Goal: Task Accomplishment & Management: Manage account settings

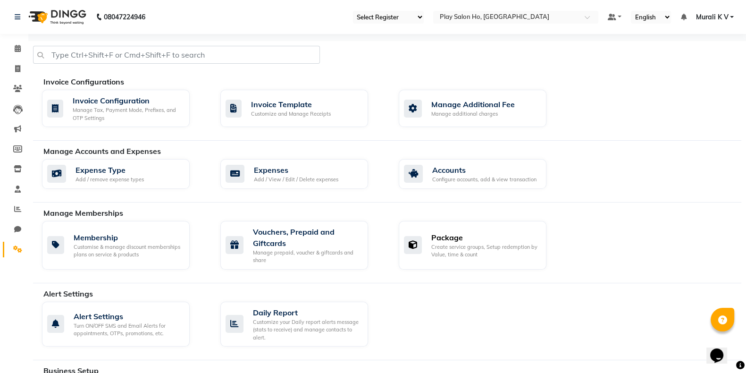
click at [470, 227] on div "Package Create service groups, Setup redemption by Value, time & count" at bounding box center [473, 245] width 148 height 49
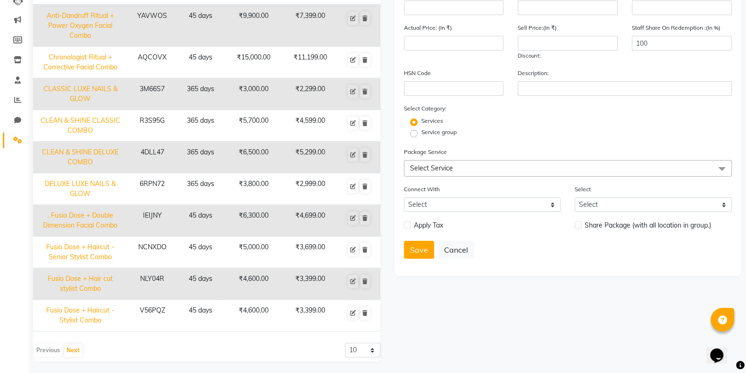
scroll to position [110, 0]
click at [81, 179] on td "DELUXE LUXE NAILS & GLOW" at bounding box center [80, 188] width 94 height 32
type input "DELUXE LUXE NAILS & GLOW"
type input "365"
type input "6RPN72"
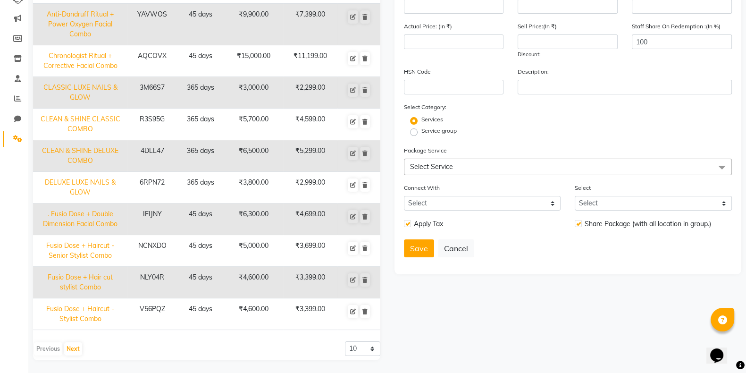
type input "3800"
type input "2999"
checkbox input "true"
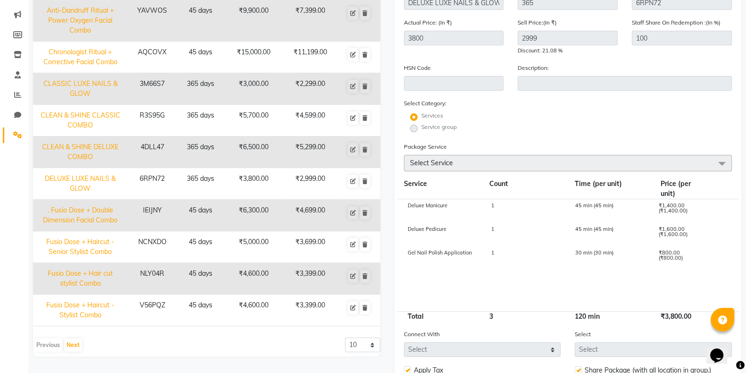
scroll to position [203, 0]
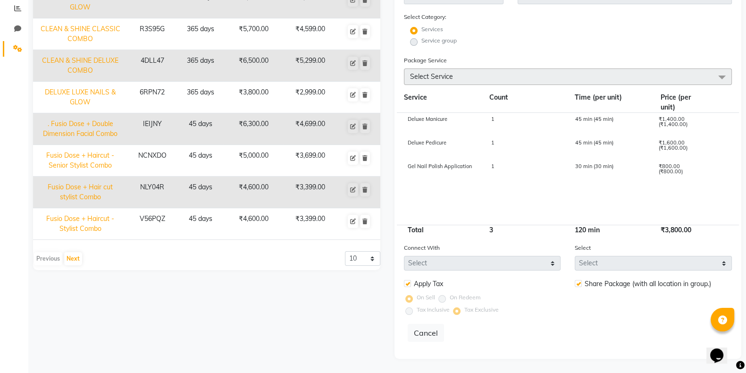
click at [580, 287] on label at bounding box center [578, 283] width 7 height 7
click at [580, 284] on label at bounding box center [578, 283] width 7 height 7
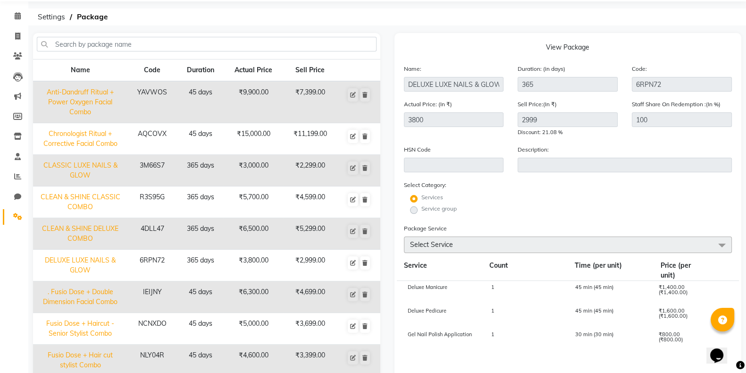
scroll to position [0, 0]
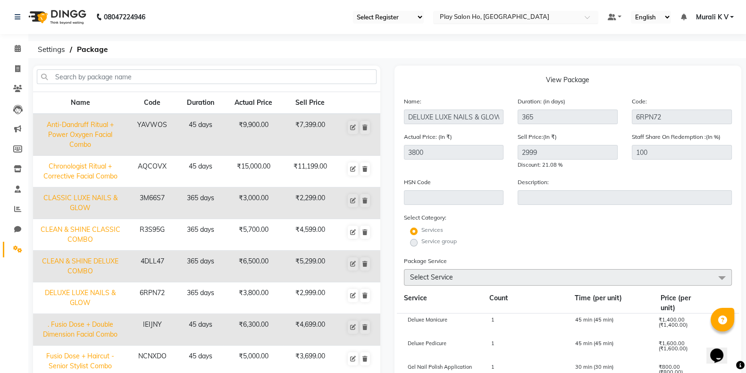
click at [479, 21] on input "text" at bounding box center [506, 17] width 137 height 9
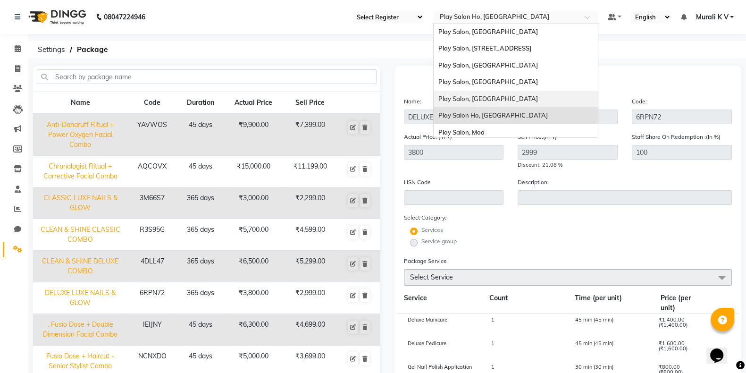
click at [508, 100] on span "Play Salon, Phoenix Mall" at bounding box center [489, 99] width 100 height 8
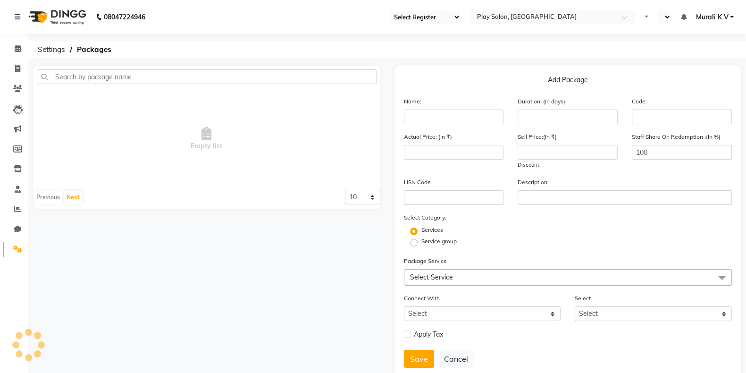
select select "90"
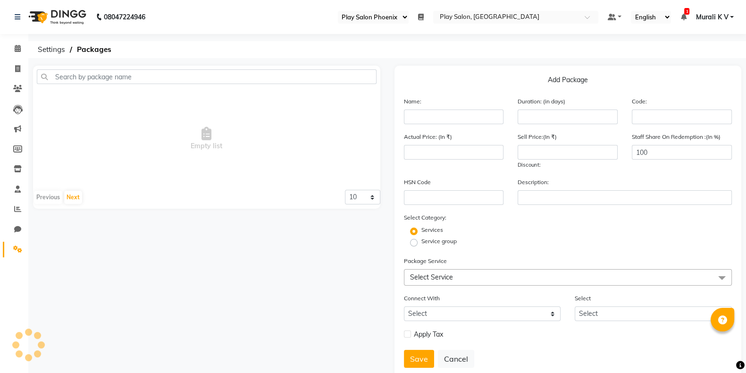
select select "en"
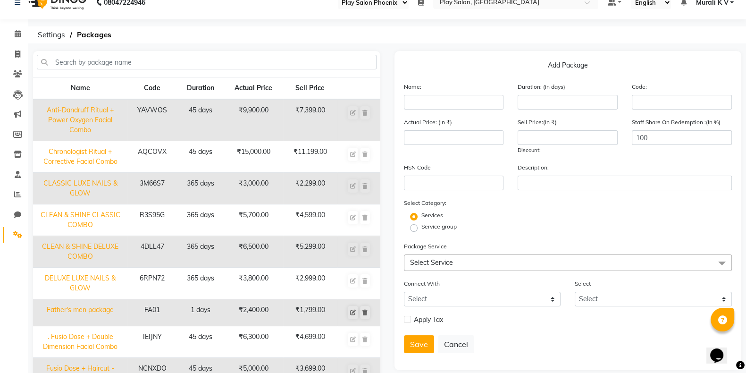
scroll to position [14, 0]
click at [466, 102] on input "text" at bounding box center [454, 103] width 100 height 15
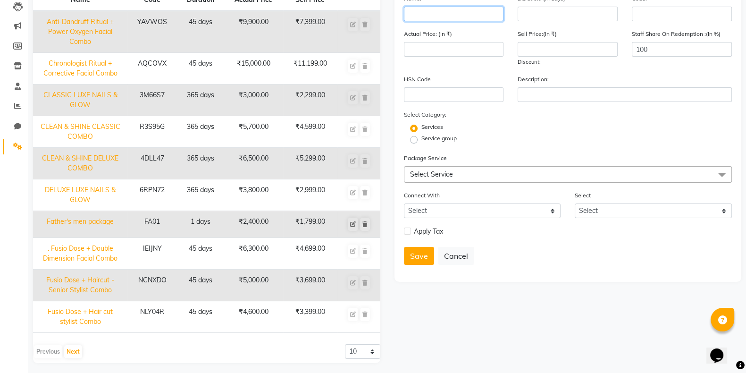
scroll to position [106, 0]
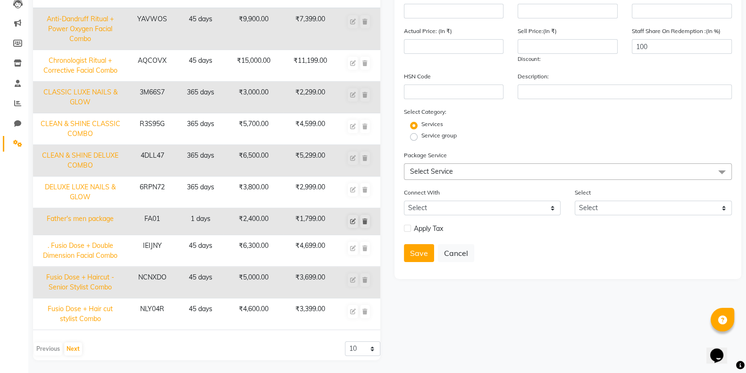
click at [588, 244] on form "Name: Duration: (in days) Code: Actual Price: (In ₹) Sell Price:(In ₹) Discount…" at bounding box center [568, 130] width 329 height 279
click at [621, 213] on select "Select" at bounding box center [653, 208] width 157 height 15
click at [485, 220] on div "Connect With Select Membership Prepaid Voucher Select Select" at bounding box center [568, 204] width 343 height 35
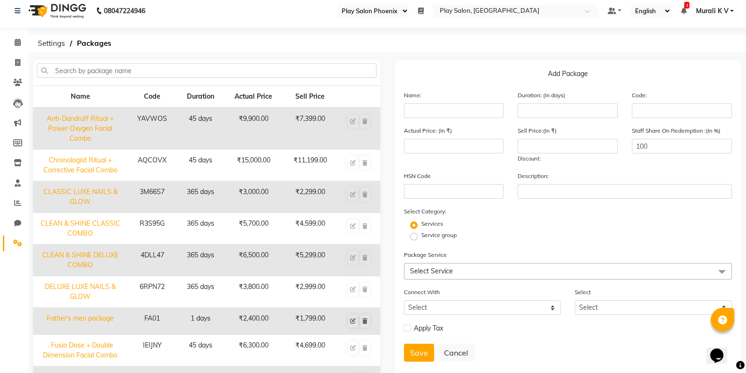
scroll to position [0, 0]
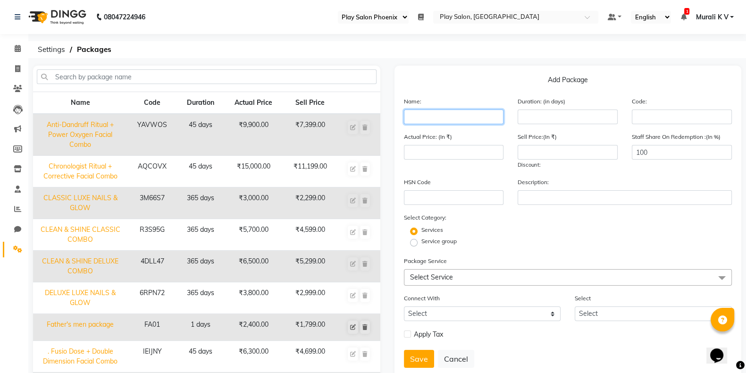
click at [483, 119] on input "text" at bounding box center [454, 117] width 100 height 15
paste input "DETAN HALF ARMS + DELUXE MANICURE + DELUXE PEDICURE"
type input "DETAN HALF ARMS + DELUXE MANICURE + DELUXE PEDICURE"
click at [464, 102] on div "Name: DETAN HALF ARMS + DELUXE MANICURE + DELUXE PEDICURE" at bounding box center [454, 110] width 114 height 28
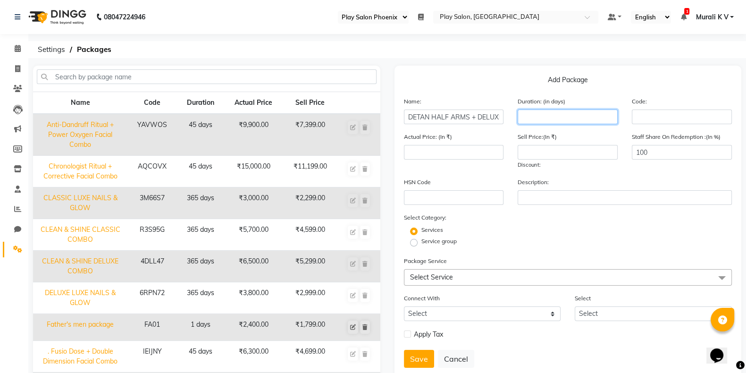
click at [548, 123] on input "number" at bounding box center [568, 117] width 100 height 15
type input "30"
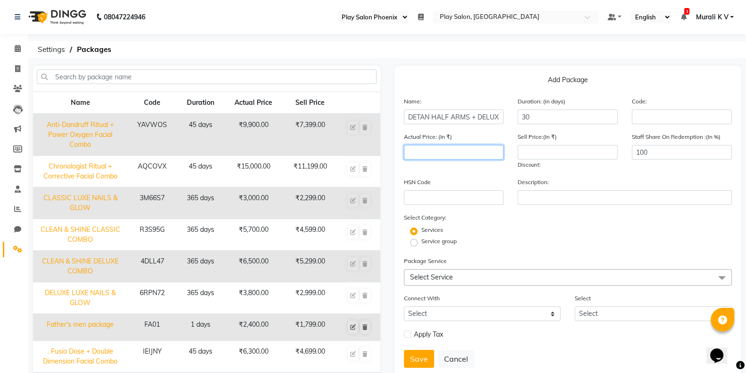
click at [458, 148] on input "number" at bounding box center [454, 152] width 100 height 15
type input "4400"
click at [558, 154] on input "number" at bounding box center [568, 152] width 100 height 15
type input "3080"
click at [475, 281] on span "Select Service" at bounding box center [568, 277] width 329 height 17
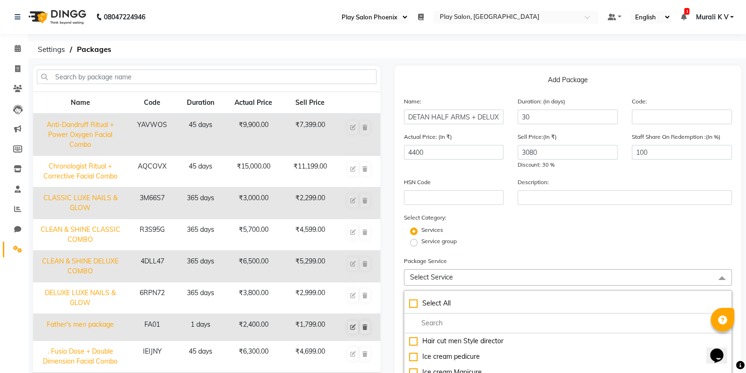
click at [475, 281] on span "Select Service" at bounding box center [568, 277] width 329 height 17
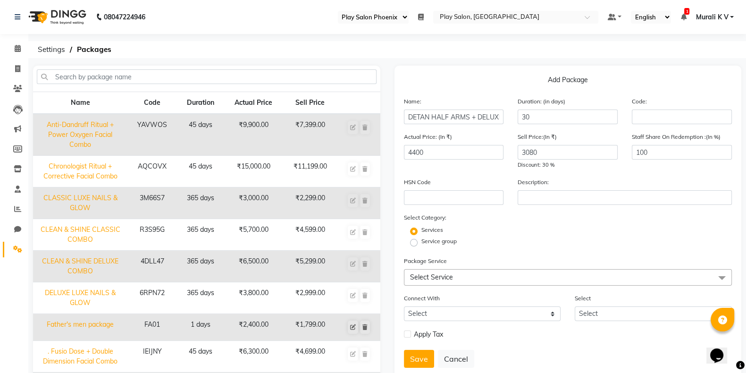
click at [475, 281] on span "Select Service" at bounding box center [568, 277] width 329 height 17
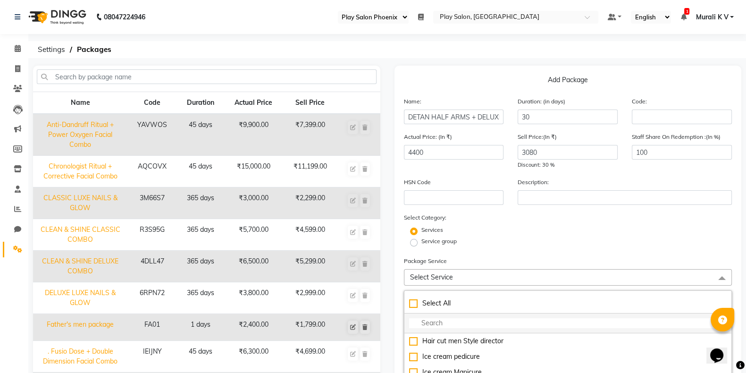
click at [449, 322] on input "multiselect-search" at bounding box center [568, 323] width 318 height 10
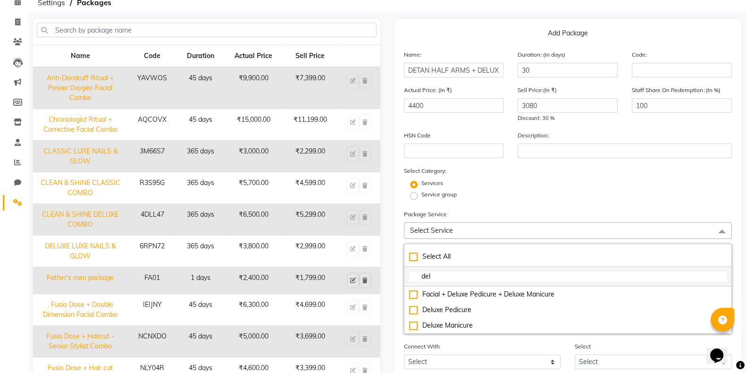
scroll to position [49, 0]
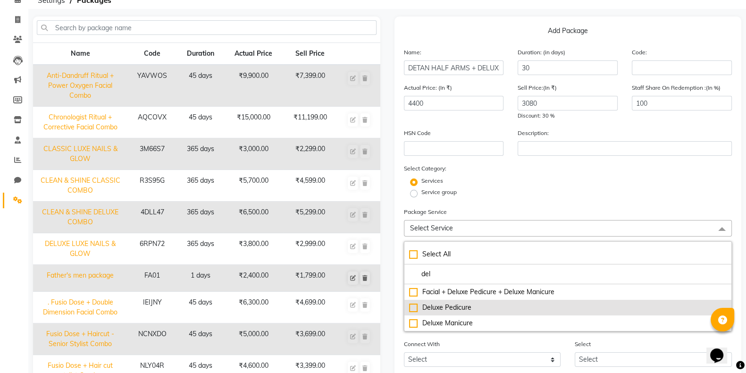
type input "del"
click at [415, 310] on div "Deluxe Pedicure" at bounding box center [568, 308] width 318 height 10
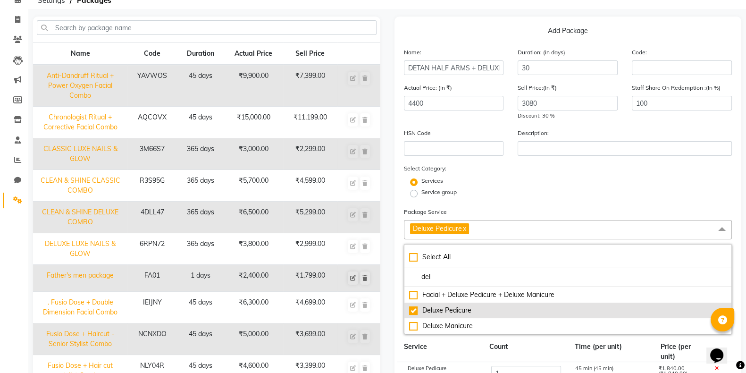
checkbox input "true"
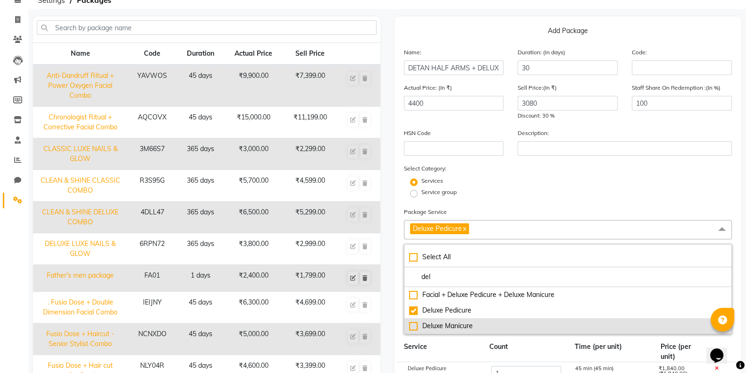
click at [414, 330] on div "Deluxe Manicure" at bounding box center [568, 326] width 318 height 10
checkbox input "true"
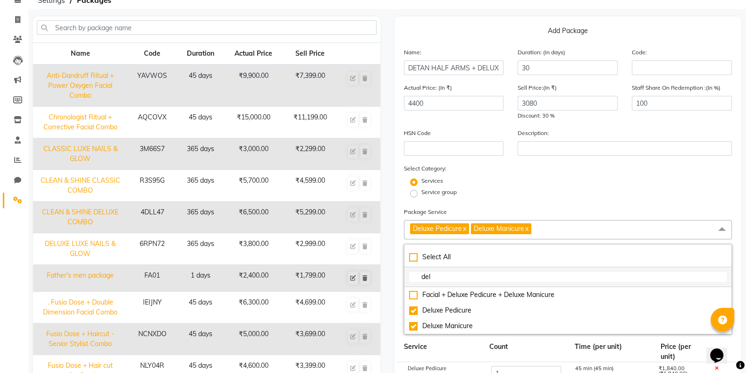
drag, startPoint x: 444, startPoint y: 279, endPoint x: 411, endPoint y: 280, distance: 33.1
click at [411, 280] on input "del" at bounding box center [568, 277] width 318 height 10
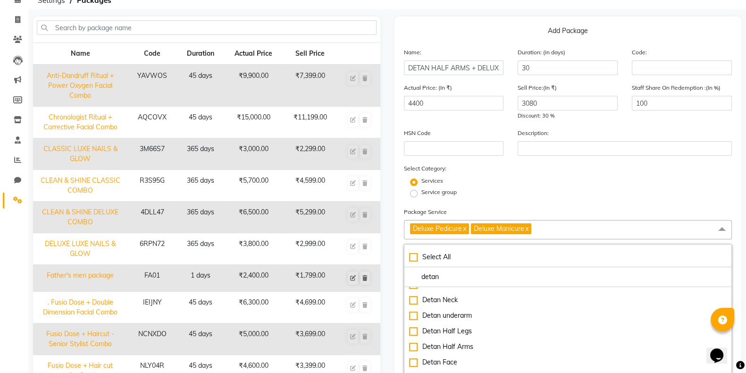
scroll to position [59, 0]
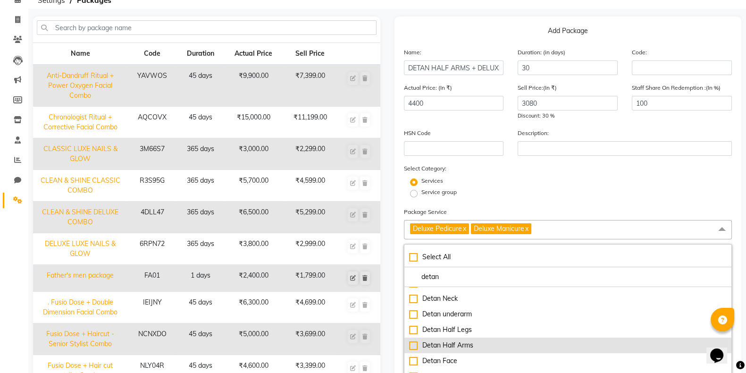
type input "detan"
click at [414, 347] on div "Detan Half Arms" at bounding box center [568, 345] width 318 height 10
checkbox input "true"
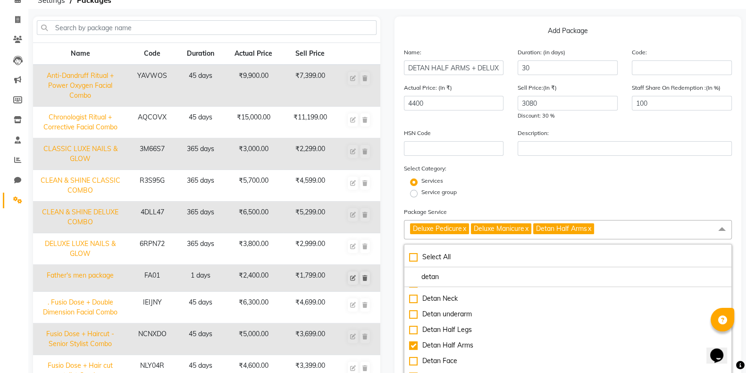
click at [554, 187] on div "Services" at bounding box center [568, 182] width 343 height 11
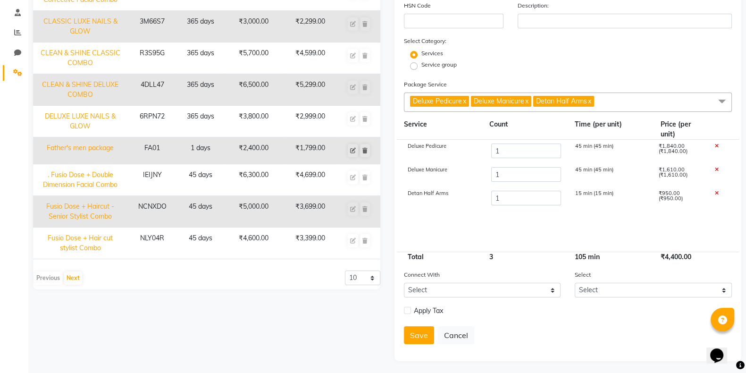
scroll to position [182, 0]
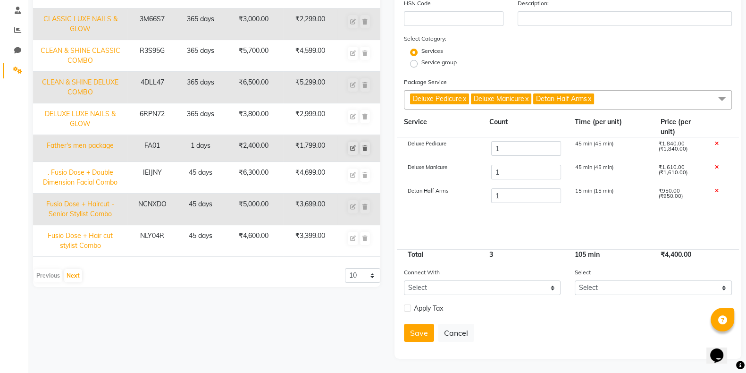
click at [408, 310] on label at bounding box center [407, 308] width 7 height 7
click at [408, 310] on input "checkbox" at bounding box center [407, 308] width 6 height 6
checkbox input "true"
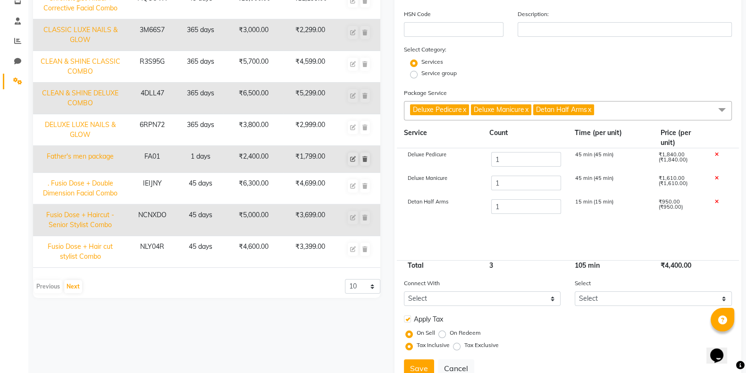
scroll to position [206, 0]
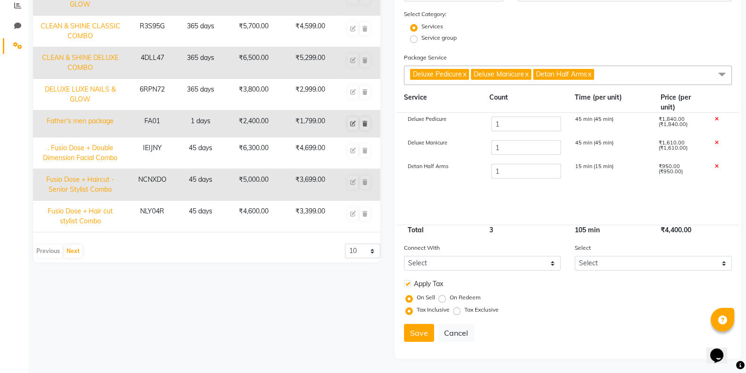
click at [638, 271] on div "Connect With Select Membership Prepaid Voucher Select Select" at bounding box center [568, 260] width 343 height 35
click at [640, 268] on select "Select" at bounding box center [653, 263] width 157 height 15
click at [599, 305] on div "Tax Inclusive Tax Exclusive" at bounding box center [570, 310] width 325 height 12
click at [465, 308] on label "Tax Exclusive" at bounding box center [482, 309] width 34 height 8
click at [456, 308] on input "Tax Exclusive" at bounding box center [459, 309] width 7 height 7
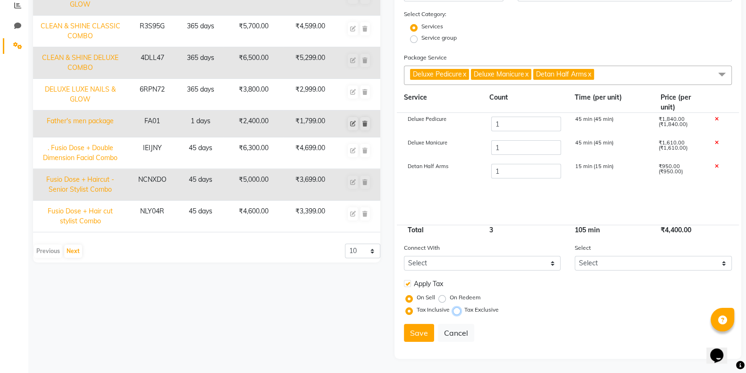
radio input "true"
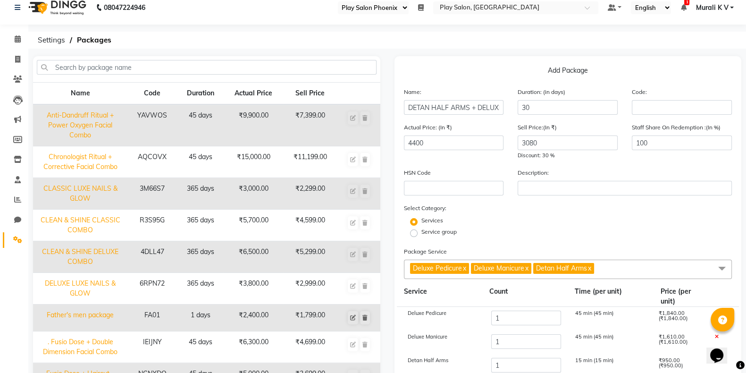
scroll to position [0, 0]
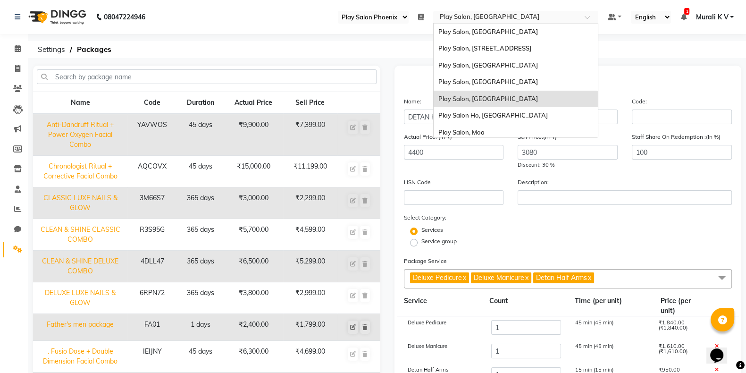
click at [479, 20] on input "text" at bounding box center [506, 17] width 137 height 9
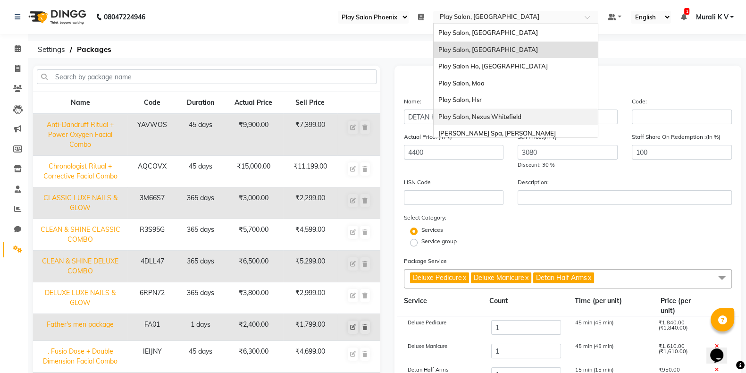
scroll to position [49, 0]
click at [505, 68] on span "Play Salon Ho, [GEOGRAPHIC_DATA]" at bounding box center [494, 66] width 110 height 8
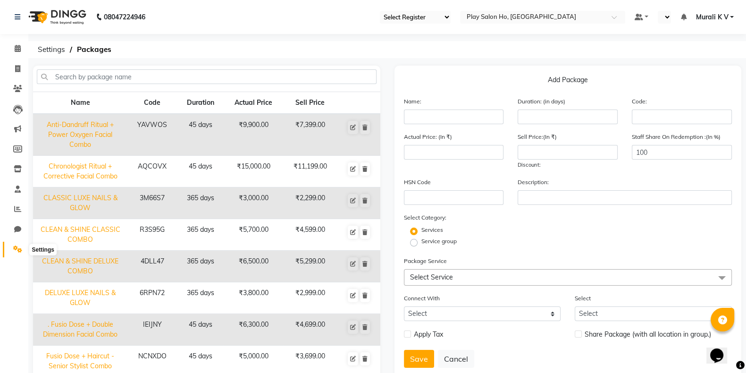
click at [14, 249] on icon at bounding box center [17, 248] width 9 height 7
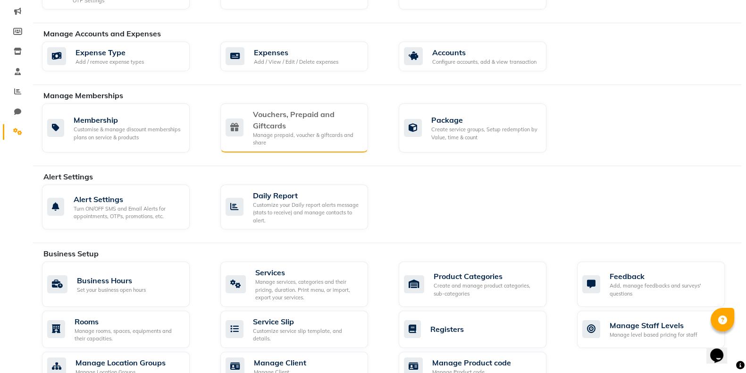
scroll to position [118, 0]
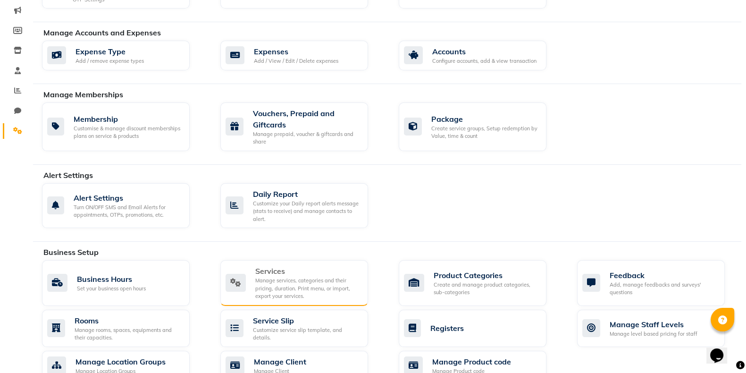
click at [290, 265] on div "Services" at bounding box center [307, 270] width 105 height 11
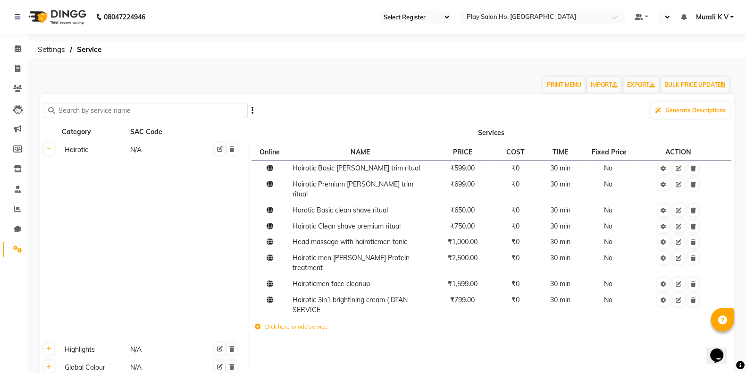
click at [169, 113] on input "text" at bounding box center [149, 110] width 189 height 15
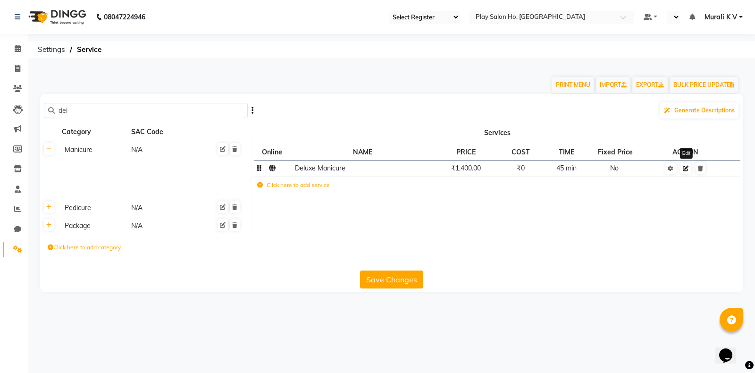
type input "del"
click at [687, 169] on icon at bounding box center [686, 169] width 6 height 6
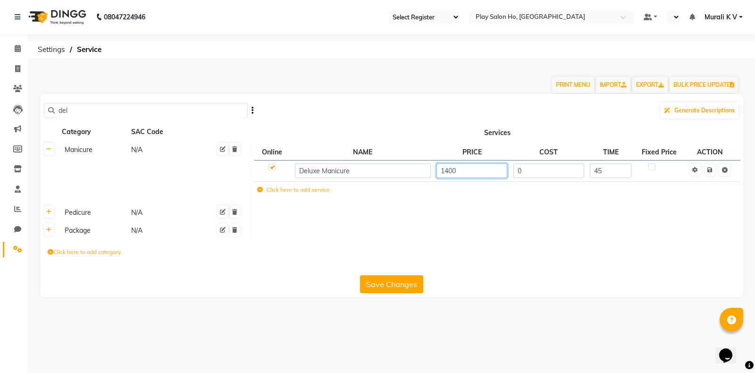
click at [467, 172] on input "1400" at bounding box center [472, 170] width 71 height 15
type input "1"
type input "1610"
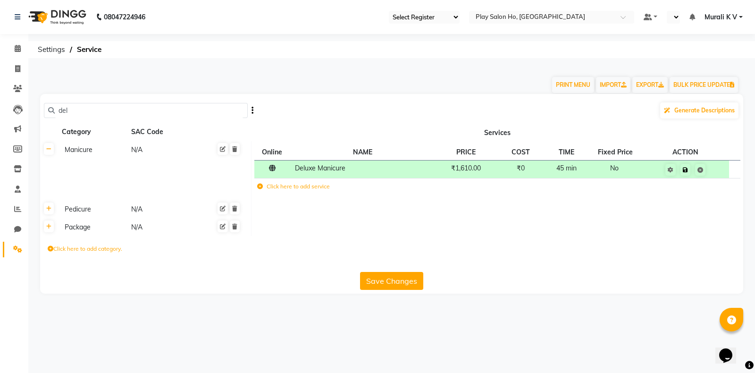
click at [712, 171] on td "Save" at bounding box center [686, 169] width 87 height 18
click at [51, 213] on link at bounding box center [49, 209] width 10 height 12
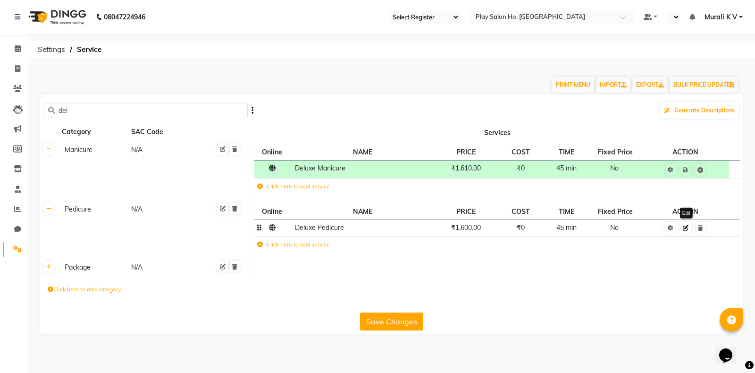
click at [688, 231] on icon at bounding box center [686, 228] width 6 height 6
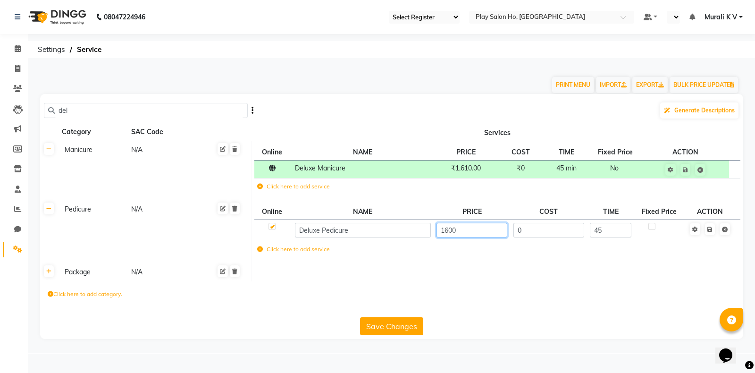
click at [452, 230] on input "1600" at bounding box center [472, 230] width 71 height 15
click at [457, 230] on input "1600" at bounding box center [472, 230] width 71 height 15
type input "1"
type input "1840"
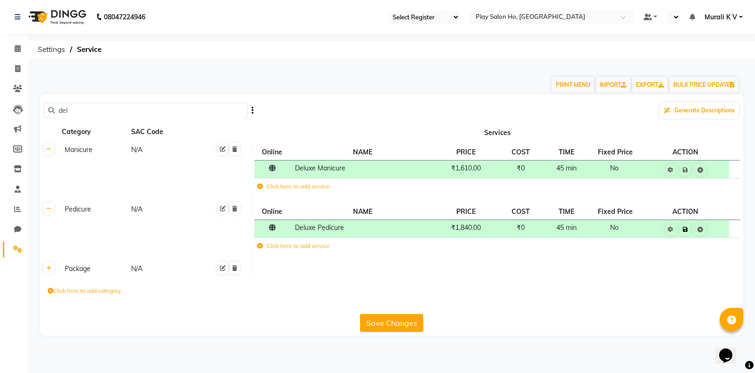
click at [711, 234] on td "Save" at bounding box center [686, 229] width 87 height 18
click at [76, 110] on input "del" at bounding box center [149, 110] width 189 height 15
type input "d"
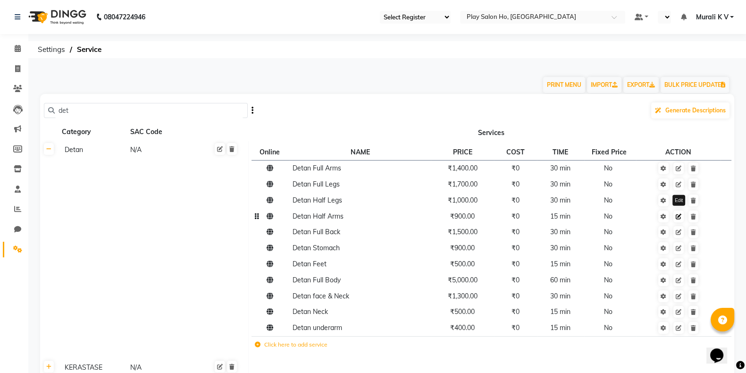
type input "det"
click at [679, 219] on icon at bounding box center [679, 217] width 6 height 6
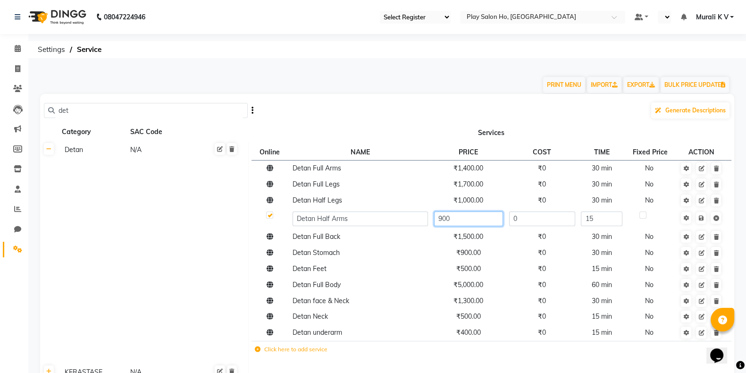
click at [479, 220] on input "900" at bounding box center [468, 219] width 69 height 15
type input "9"
type input "1035"
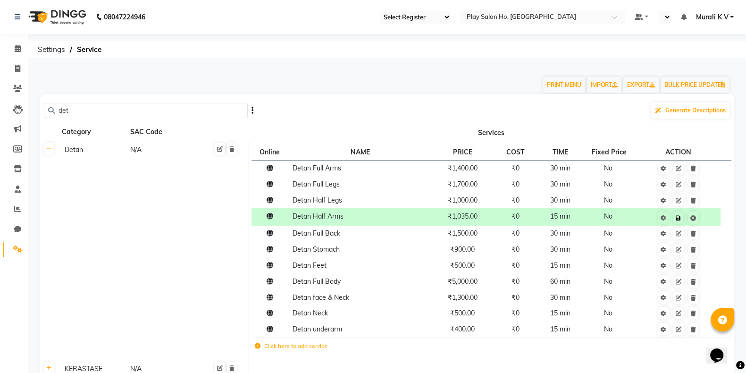
click at [701, 215] on td "Save" at bounding box center [678, 216] width 85 height 17
click at [677, 222] on link at bounding box center [679, 218] width 10 height 12
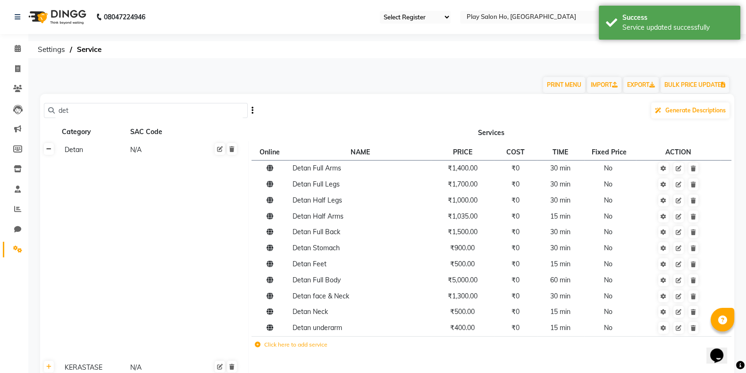
click at [53, 153] on link at bounding box center [49, 149] width 10 height 12
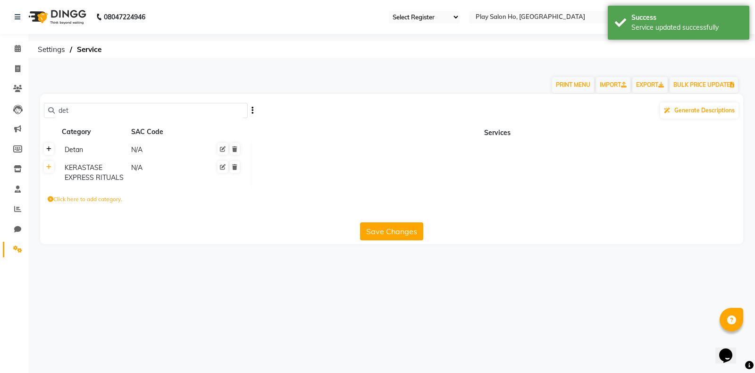
click at [53, 153] on link at bounding box center [49, 149] width 10 height 12
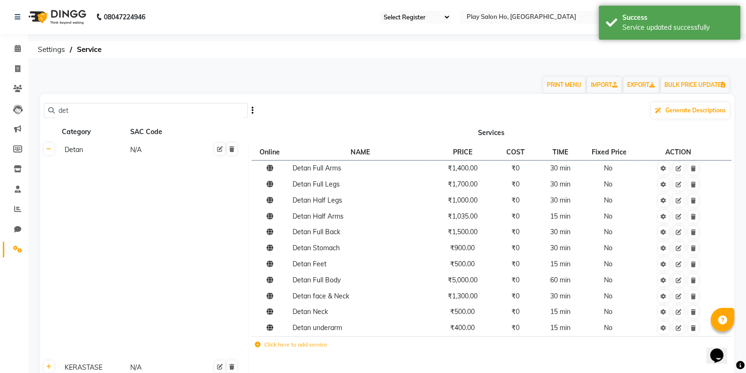
drag, startPoint x: 90, startPoint y: 110, endPoint x: 58, endPoint y: 110, distance: 32.1
click at [58, 110] on input "det" at bounding box center [149, 110] width 189 height 15
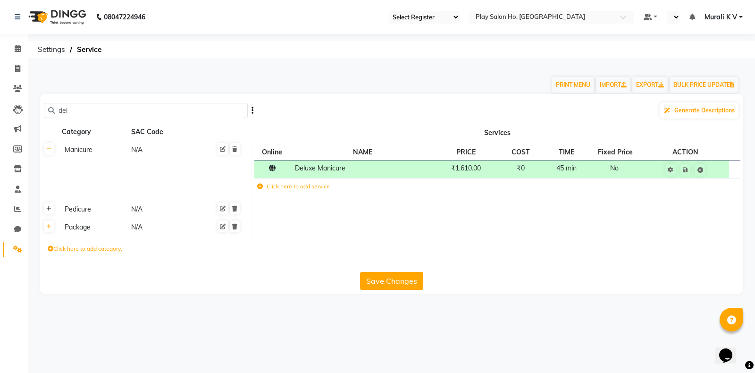
click at [51, 213] on link at bounding box center [49, 209] width 10 height 12
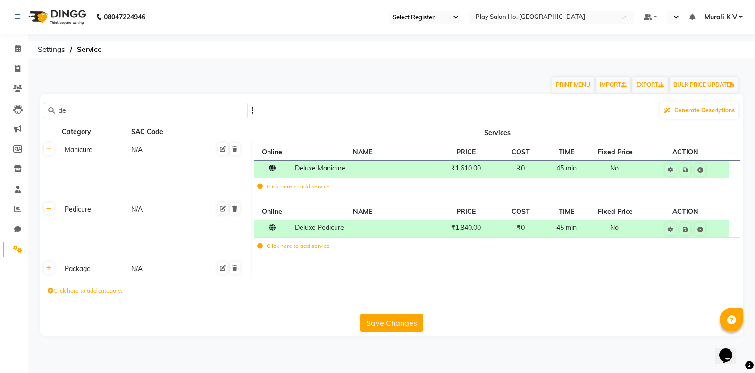
click at [385, 328] on button "Save Changes" at bounding box center [391, 323] width 63 height 18
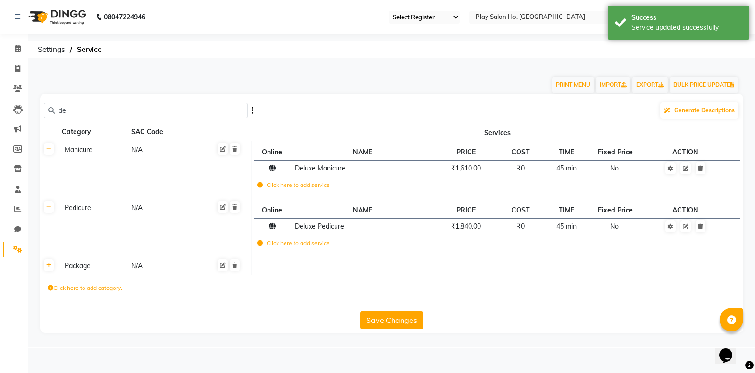
click at [88, 108] on input "del" at bounding box center [149, 110] width 189 height 15
type input "d"
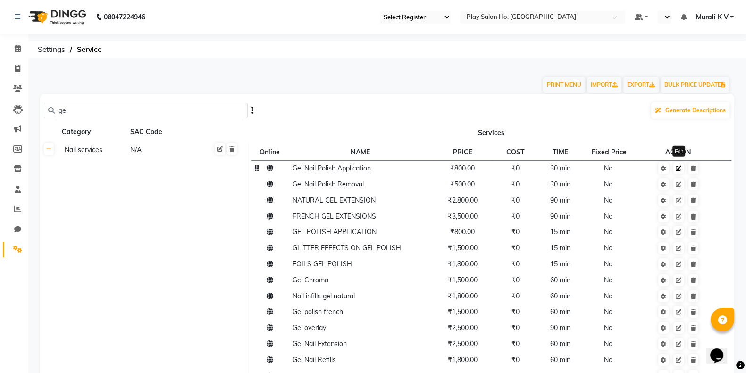
type input "gel"
click at [677, 173] on link at bounding box center [679, 168] width 10 height 12
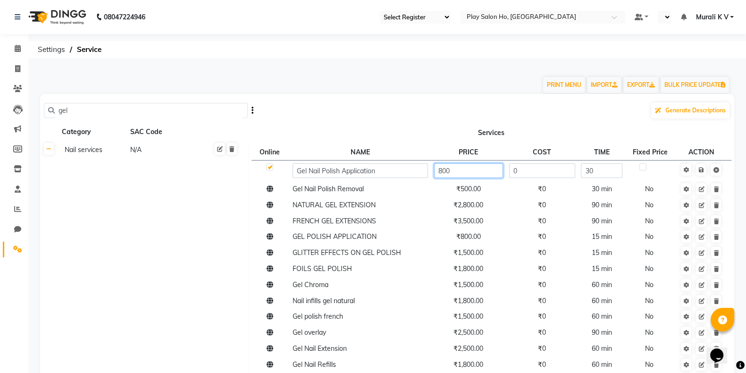
click at [463, 171] on input "800" at bounding box center [468, 170] width 69 height 15
type input "8"
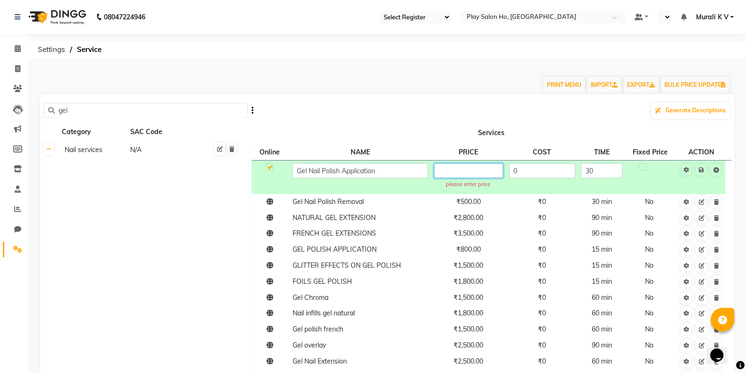
click at [485, 173] on input "text" at bounding box center [468, 170] width 69 height 15
type input "840"
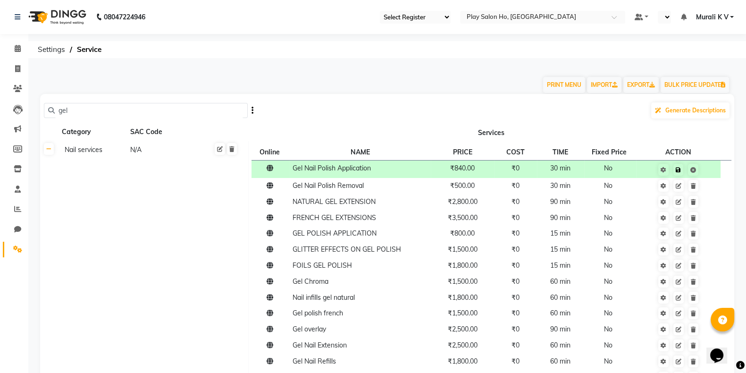
click at [705, 172] on td at bounding box center [678, 168] width 85 height 17
click at [675, 174] on link at bounding box center [679, 170] width 10 height 12
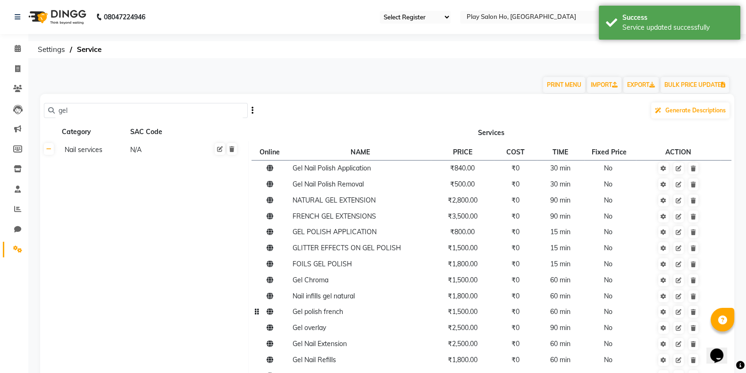
scroll to position [125, 0]
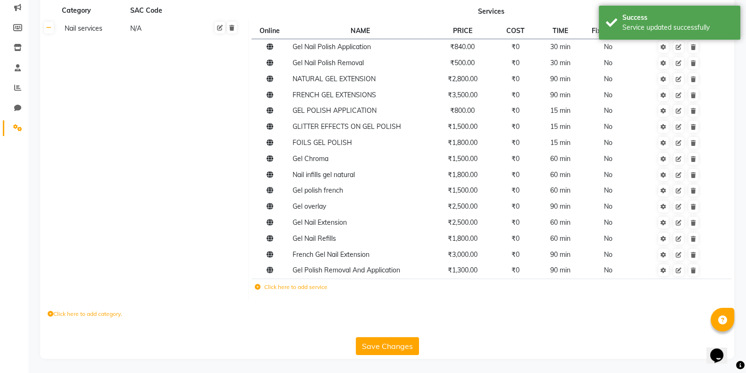
click at [392, 351] on button "Save Changes" at bounding box center [387, 346] width 63 height 18
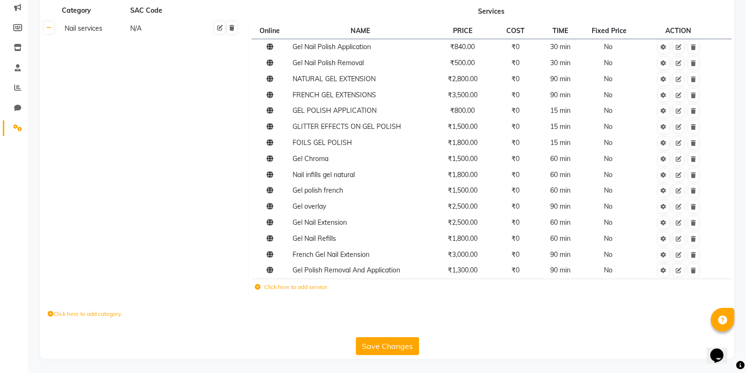
scroll to position [0, 0]
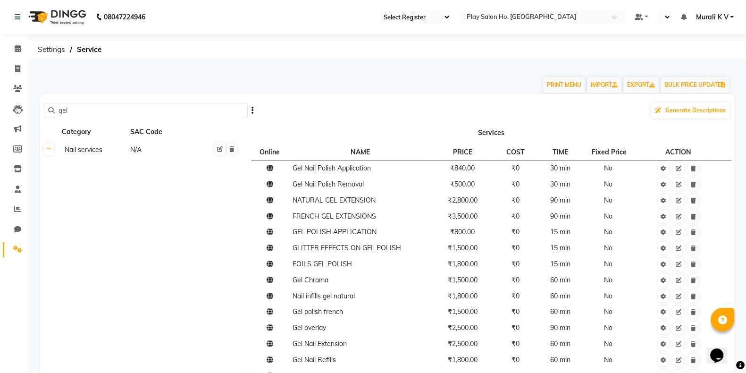
click at [120, 109] on input "gel" at bounding box center [149, 110] width 189 height 15
type input "g"
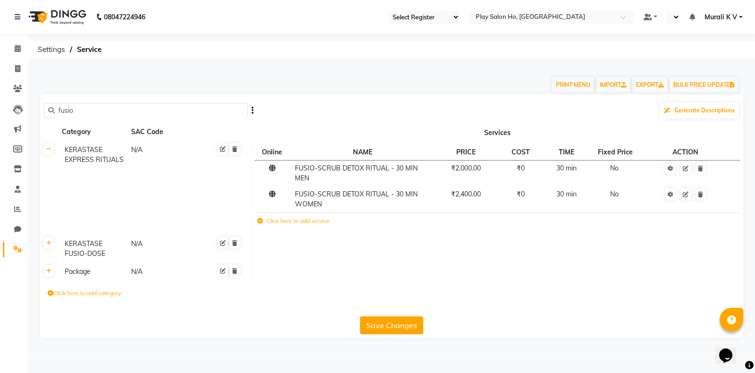
type input "fusio"
click at [51, 249] on link at bounding box center [49, 243] width 10 height 12
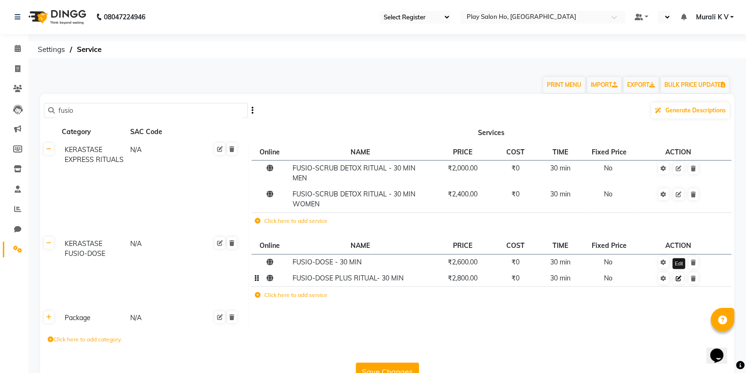
click at [677, 282] on link at bounding box center [679, 278] width 10 height 12
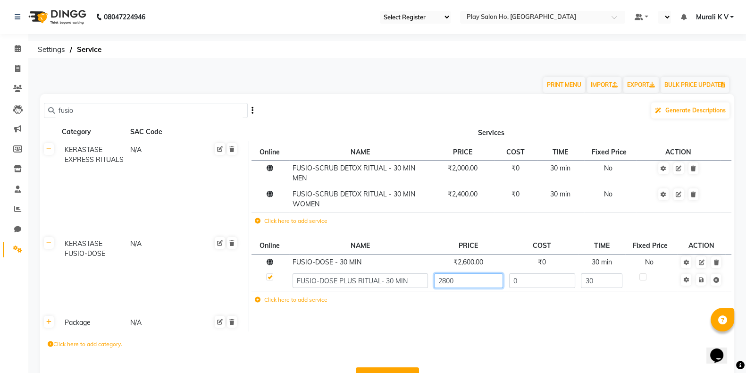
click at [470, 282] on input "2800" at bounding box center [468, 280] width 69 height 15
type input "2"
type input "3220"
click at [701, 284] on td "Save" at bounding box center [701, 281] width 48 height 21
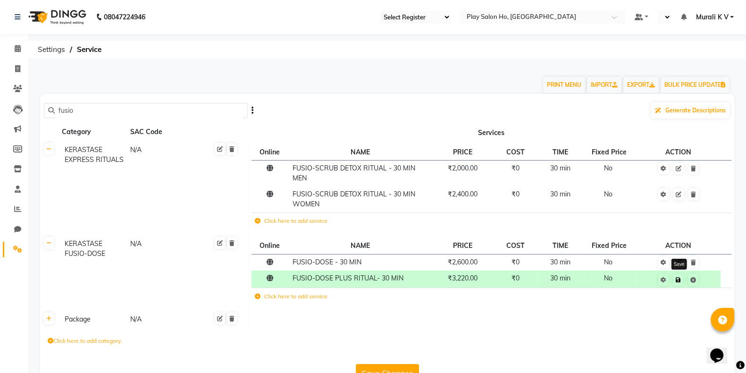
click at [680, 281] on icon at bounding box center [678, 280] width 5 height 6
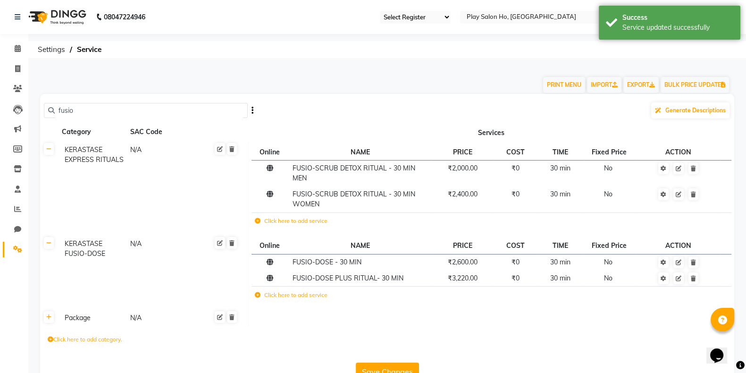
scroll to position [27, 0]
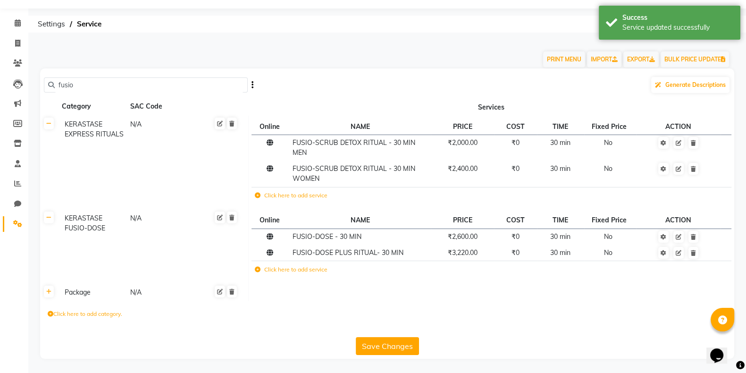
click at [382, 344] on button "Save Changes" at bounding box center [387, 346] width 63 height 18
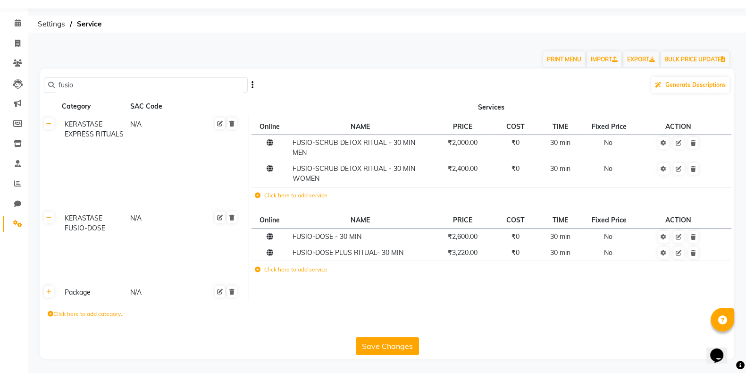
click at [103, 90] on input "fusio" at bounding box center [149, 85] width 189 height 15
type input "f"
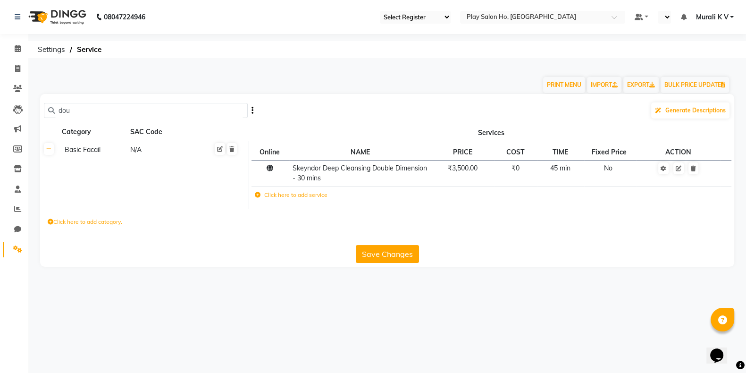
scroll to position [0, 0]
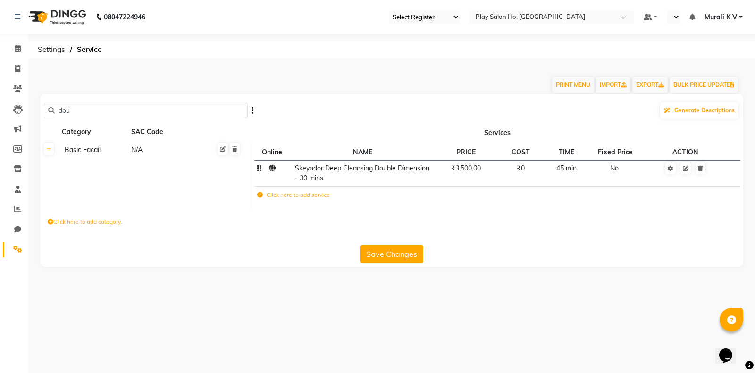
type input "dou"
click at [351, 178] on span "Skeyndor Deep Cleansing Double Dimension - 30 mins" at bounding box center [362, 173] width 135 height 18
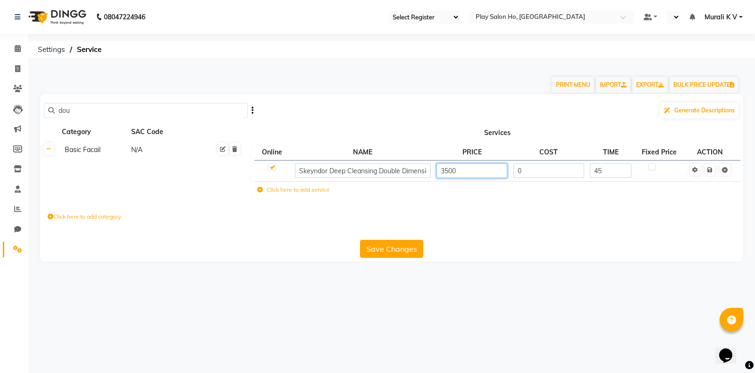
click at [467, 169] on input "3500" at bounding box center [472, 170] width 71 height 15
type input "3850"
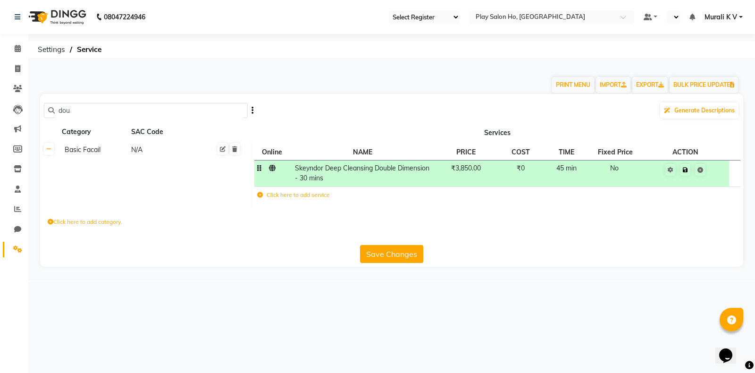
click at [709, 172] on td "Save" at bounding box center [686, 173] width 87 height 26
click at [689, 172] on link at bounding box center [686, 170] width 10 height 12
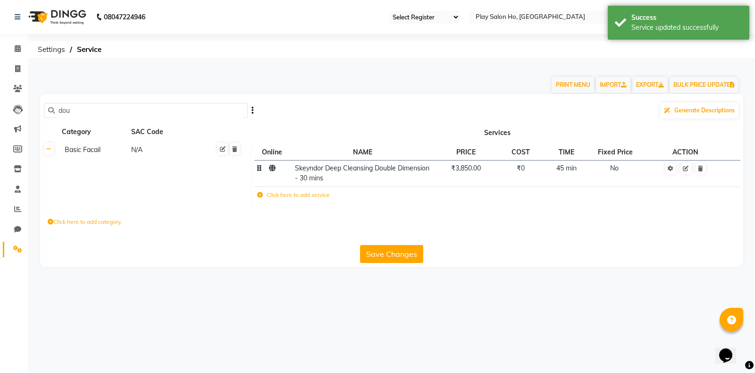
click at [393, 255] on button "Save Changes" at bounding box center [391, 254] width 63 height 18
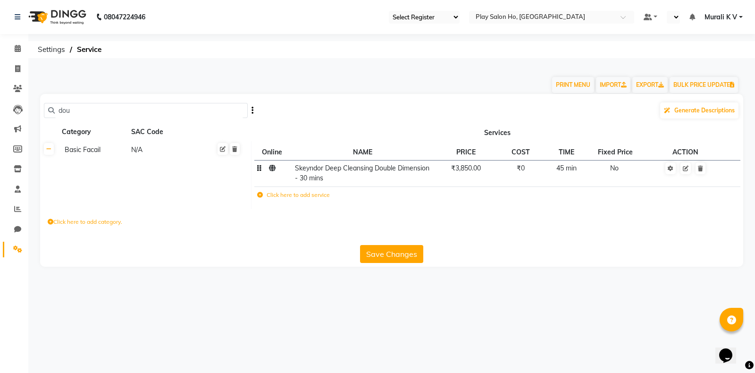
click at [111, 110] on input "dou" at bounding box center [149, 110] width 189 height 15
type input "d"
type input "f"
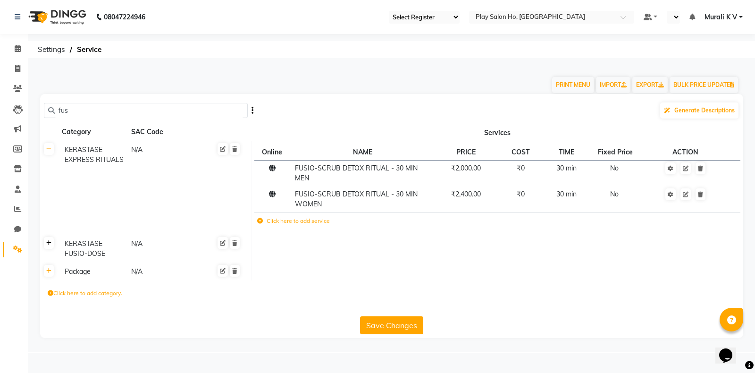
type input "fus"
click at [51, 246] on link at bounding box center [49, 243] width 10 height 12
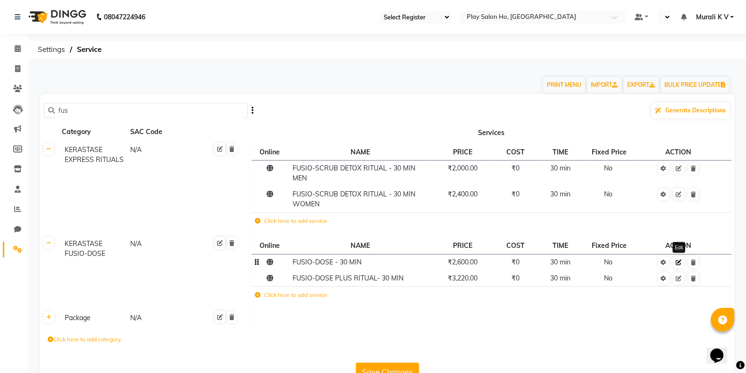
click at [680, 266] on link at bounding box center [679, 262] width 10 height 12
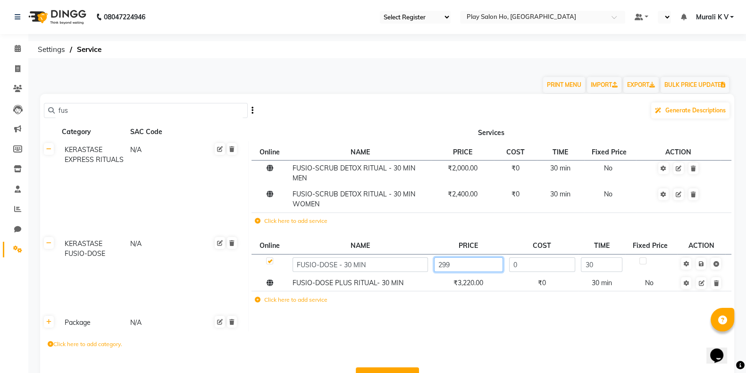
type input "2990"
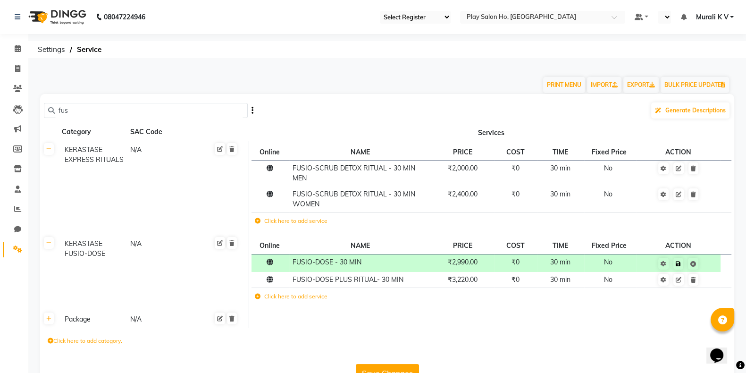
click at [702, 267] on td "Save" at bounding box center [678, 262] width 85 height 17
click at [680, 265] on icon at bounding box center [678, 264] width 5 height 6
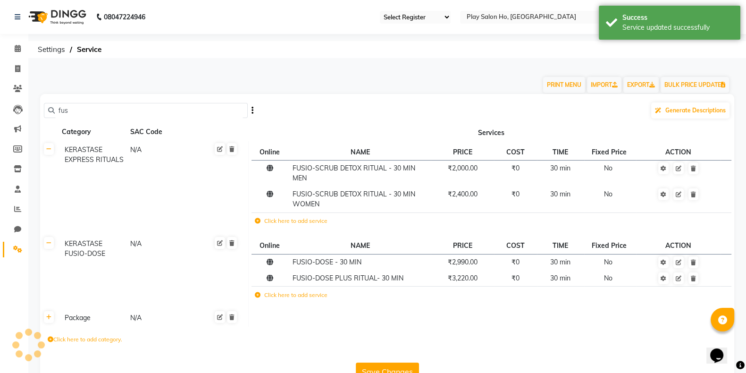
drag, startPoint x: 90, startPoint y: 108, endPoint x: 74, endPoint y: 108, distance: 16.5
click at [74, 108] on input "fus" at bounding box center [149, 110] width 189 height 15
type input "f"
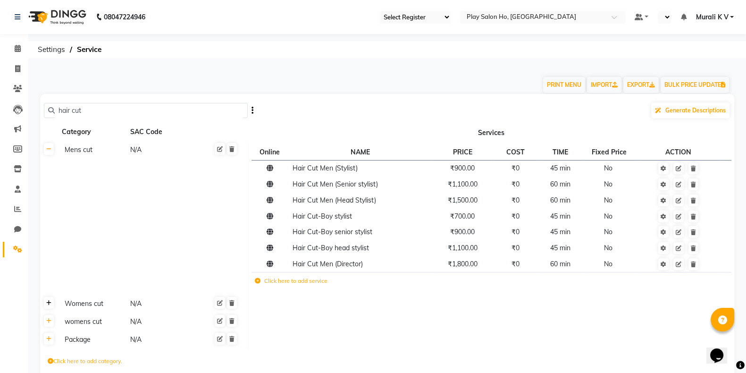
type input "hair cut"
click at [51, 308] on link at bounding box center [49, 303] width 10 height 12
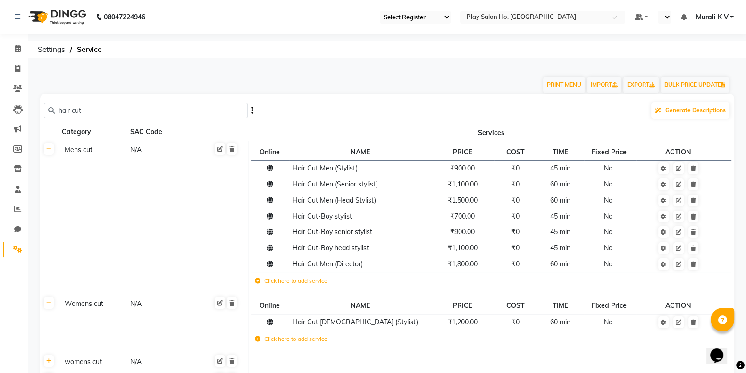
scroll to position [56, 0]
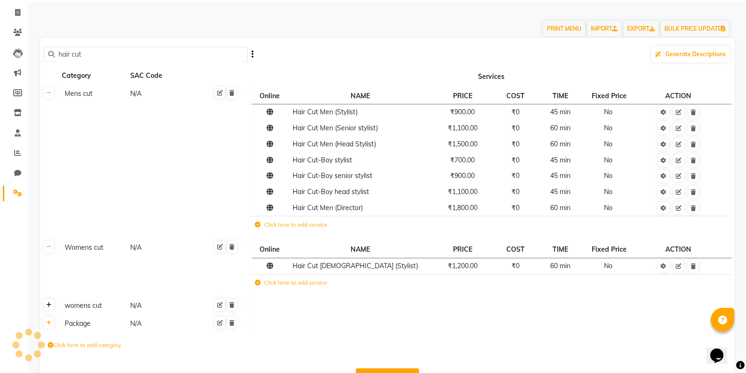
click at [50, 311] on link at bounding box center [49, 305] width 10 height 12
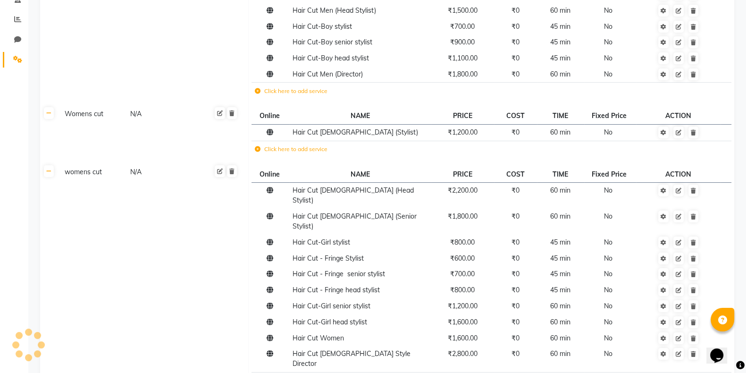
scroll to position [191, 0]
click at [679, 212] on link at bounding box center [679, 216] width 10 height 12
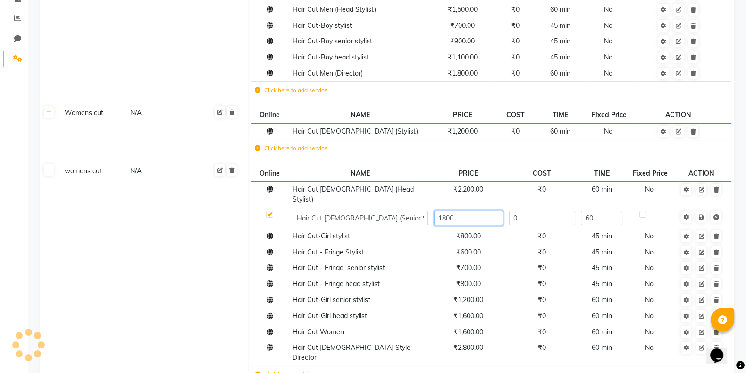
click at [471, 215] on input "1800" at bounding box center [468, 218] width 69 height 15
type input "1"
type input "2070"
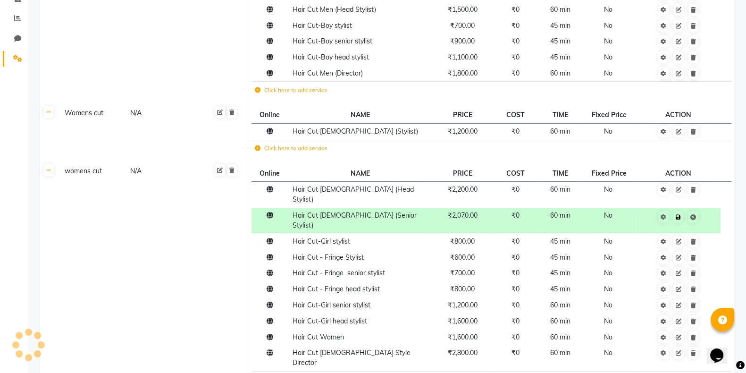
click at [704, 210] on td at bounding box center [678, 221] width 85 height 26
click at [678, 214] on icon at bounding box center [678, 217] width 5 height 6
click at [681, 213] on link at bounding box center [679, 217] width 10 height 12
click at [679, 214] on icon at bounding box center [678, 217] width 5 height 6
click at [676, 214] on icon at bounding box center [678, 217] width 5 height 6
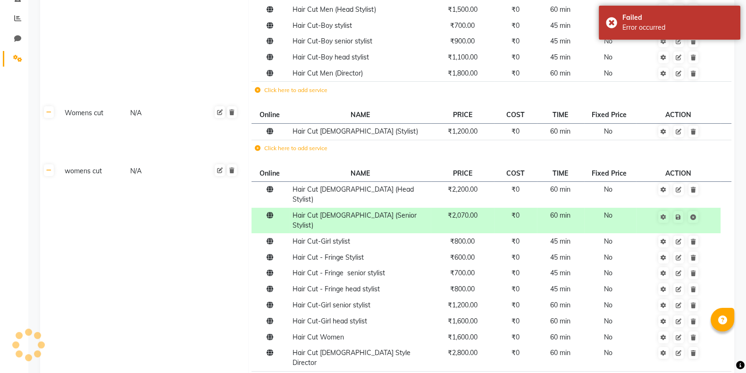
click at [209, 209] on td "womens cut N/A" at bounding box center [153, 277] width 191 height 231
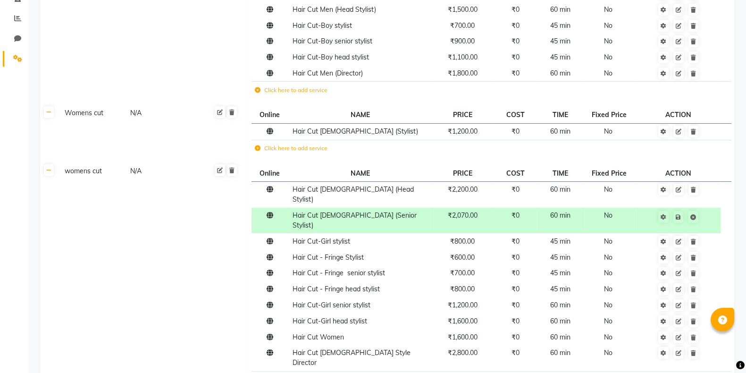
click at [187, 296] on td "womens cut N/A" at bounding box center [153, 277] width 191 height 231
click at [677, 214] on icon at bounding box center [678, 217] width 5 height 6
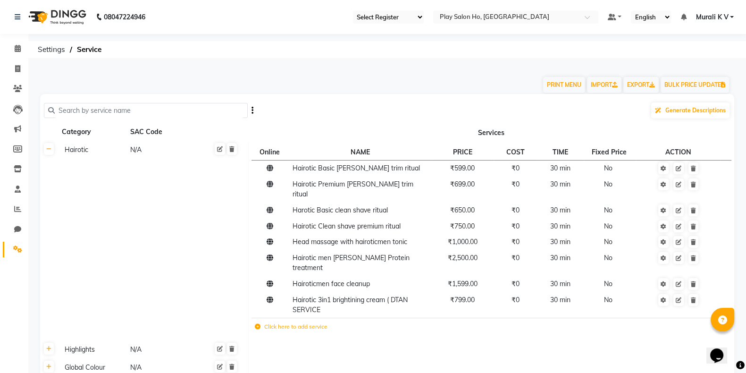
click at [103, 110] on input "text" at bounding box center [149, 110] width 189 height 15
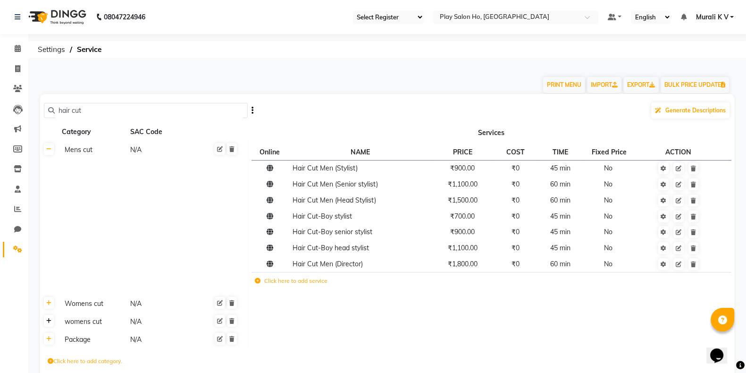
type input "hair cut"
click at [50, 324] on icon at bounding box center [48, 321] width 5 height 6
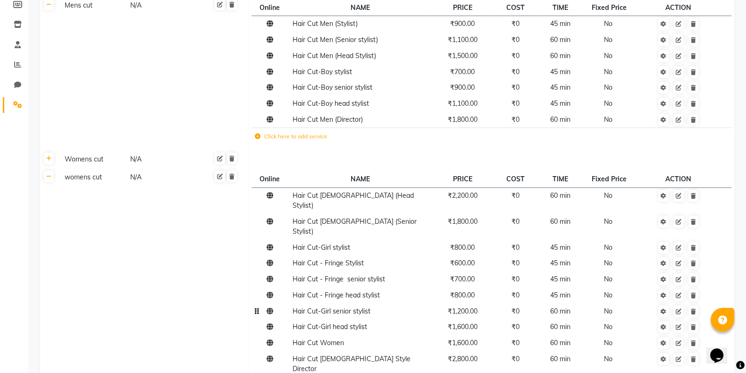
scroll to position [149, 0]
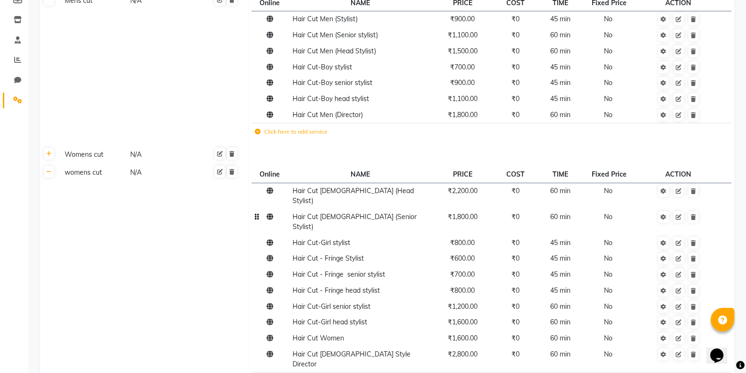
click at [356, 212] on span "Hair Cut [DEMOGRAPHIC_DATA] (Senior Stylist)" at bounding box center [355, 221] width 124 height 18
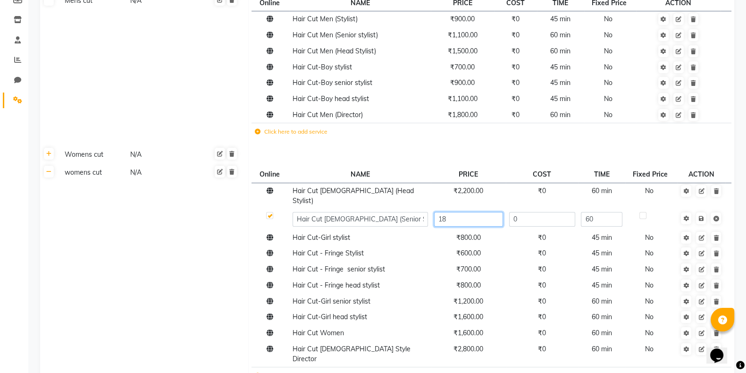
type input "1"
type input "2070"
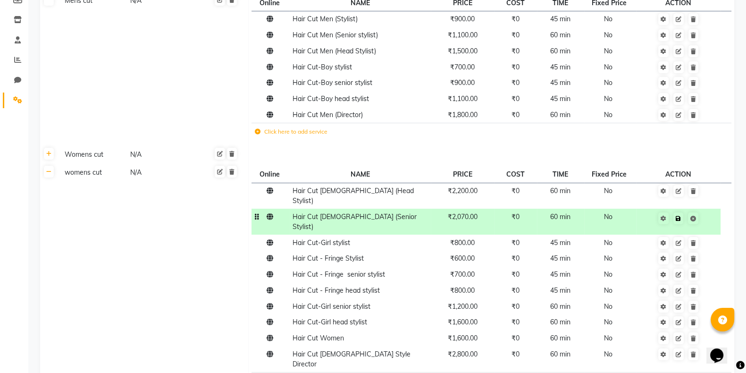
click at [701, 210] on td "Save" at bounding box center [678, 222] width 85 height 26
click at [679, 216] on icon at bounding box center [678, 219] width 5 height 6
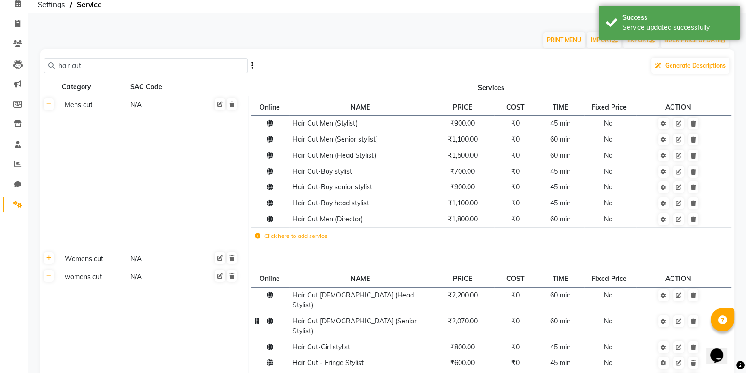
scroll to position [0, 0]
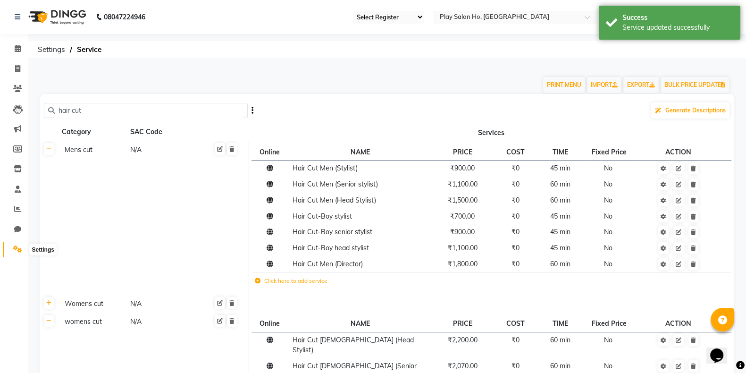
click at [15, 252] on icon at bounding box center [17, 248] width 9 height 7
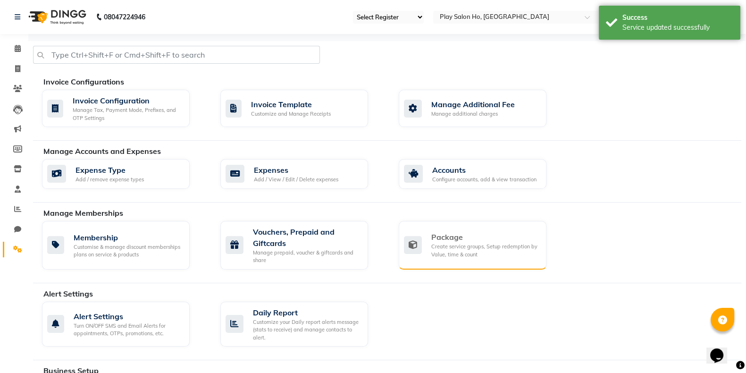
click at [453, 241] on div "Package" at bounding box center [486, 236] width 108 height 11
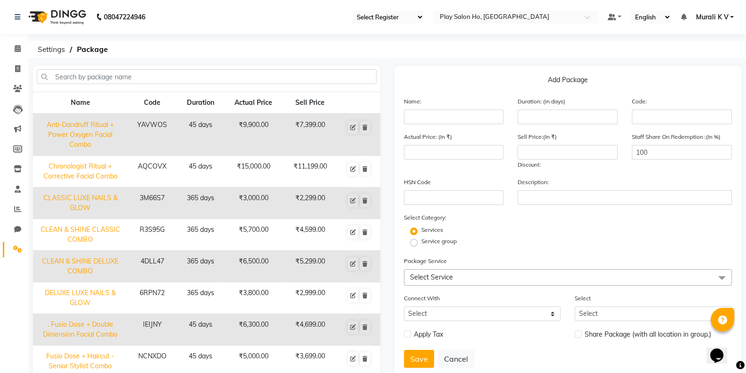
click at [477, 109] on div "Name:" at bounding box center [454, 110] width 114 height 28
click at [464, 123] on input "text" at bounding box center [454, 117] width 100 height 15
paste input "DETAN HALF ARMS + DELUXE MANICURE + DELUXE PEDICURE"
type input "DETAN HALF ARMS + DELUXE MANICURE + DELUXE PEDICURE"
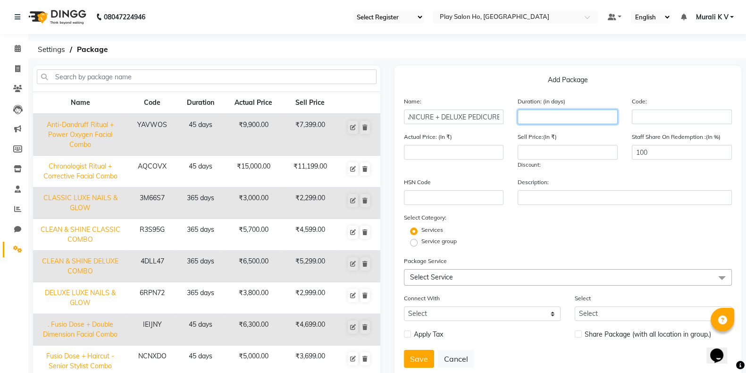
scroll to position [0, 0]
click at [541, 117] on input "number" at bounding box center [568, 117] width 100 height 15
type input "30"
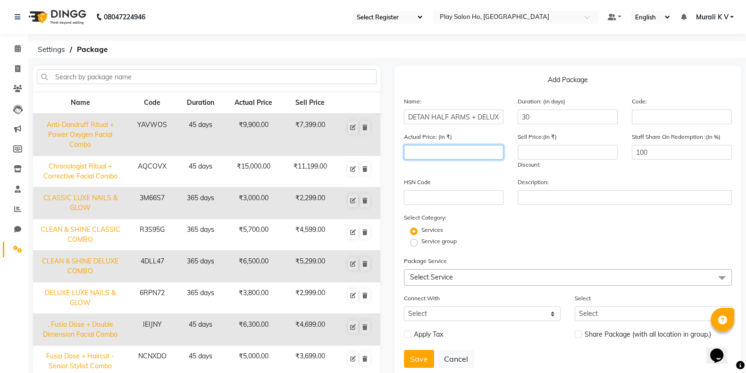
click at [475, 151] on input "number" at bounding box center [454, 152] width 100 height 15
type input "4400"
click at [582, 156] on input "number" at bounding box center [568, 152] width 100 height 15
type input "3080"
click at [595, 178] on div "Description:" at bounding box center [625, 191] width 228 height 28
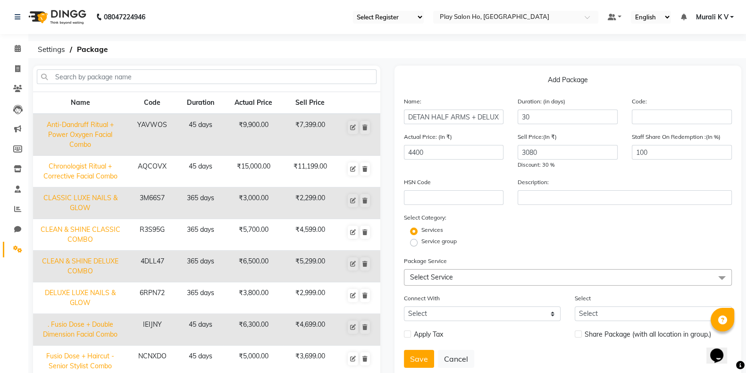
click at [460, 282] on span "Select Service" at bounding box center [568, 277] width 329 height 17
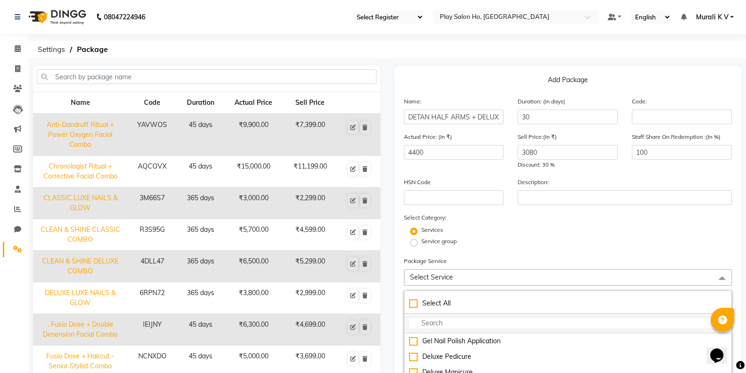
click at [465, 322] on input "multiselect-search" at bounding box center [568, 323] width 318 height 10
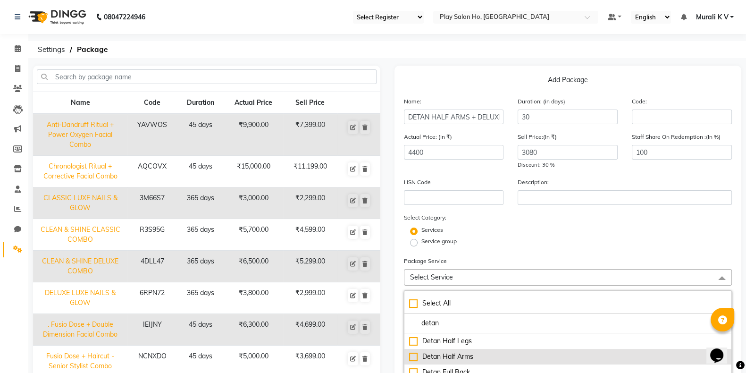
type input "detan"
click at [415, 357] on div "Detan Half Arms" at bounding box center [568, 357] width 318 height 10
checkbox input "true"
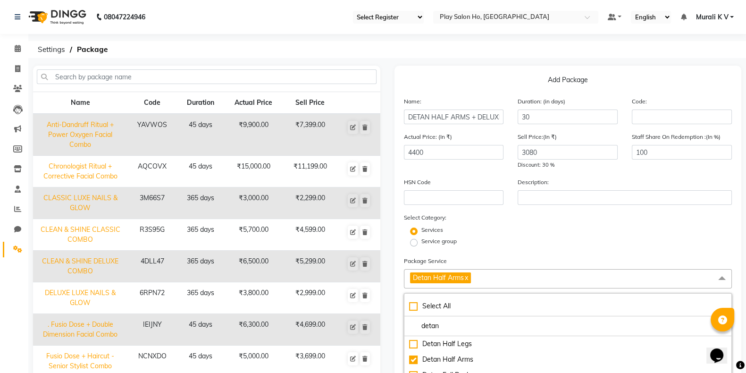
click at [496, 279] on span "Detan Half Arms x" at bounding box center [568, 278] width 329 height 19
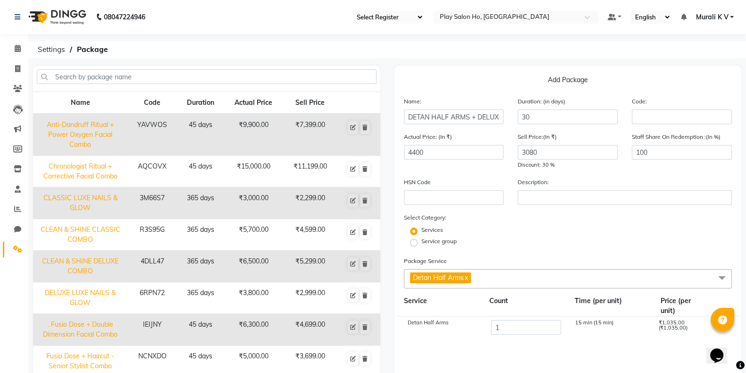
click at [496, 279] on span "Detan Half Arms x" at bounding box center [568, 278] width 329 height 19
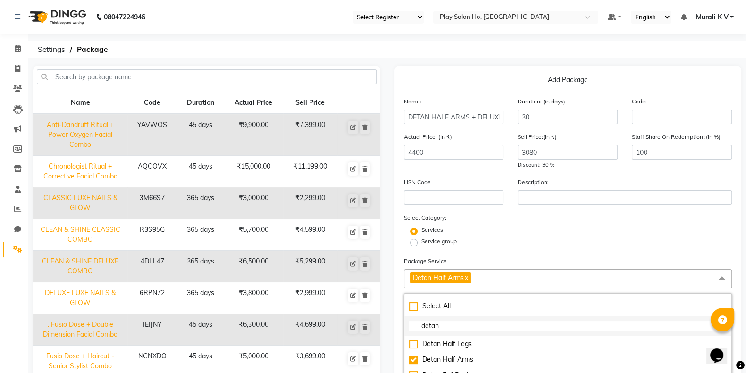
drag, startPoint x: 460, startPoint y: 330, endPoint x: 405, endPoint y: 330, distance: 55.7
click at [405, 330] on li "detan" at bounding box center [569, 326] width 328 height 20
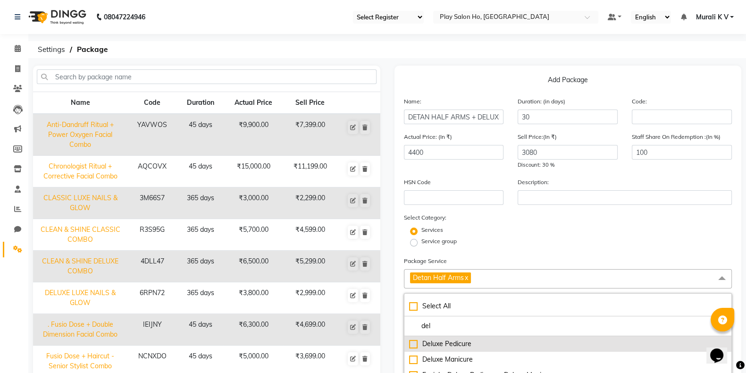
type input "del"
click at [414, 349] on div "Deluxe Pedicure" at bounding box center [568, 344] width 318 height 10
checkbox input "true"
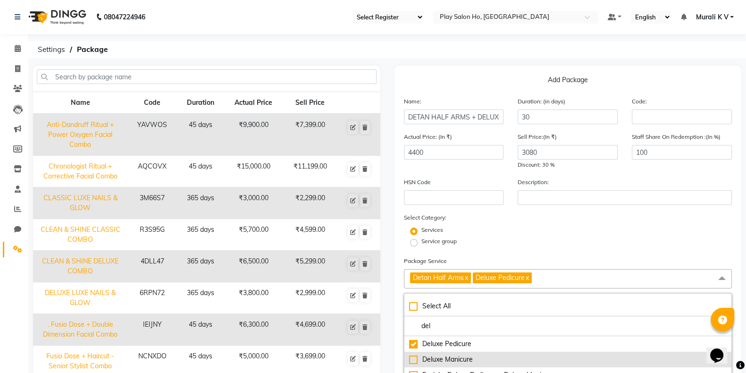
click at [413, 364] on div "Deluxe Manicure" at bounding box center [568, 360] width 318 height 10
checkbox input "true"
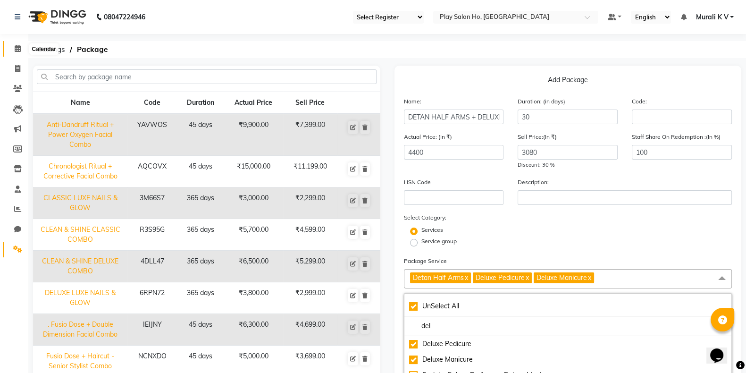
click at [17, 50] on ul "Calendar Invoice Clients Leads Marketing Members Inventory Staff Reports Chat S…" at bounding box center [14, 152] width 28 height 226
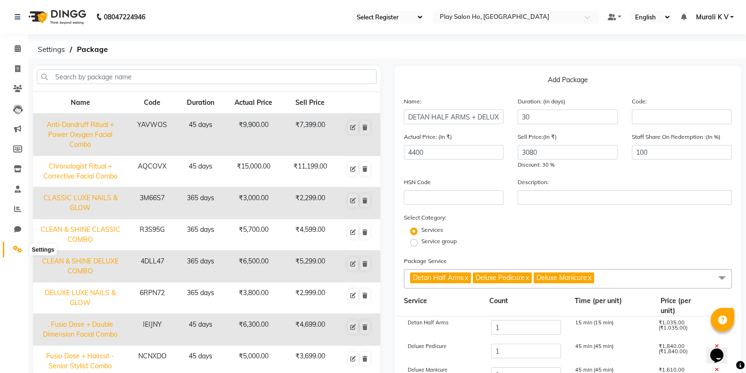
click at [20, 249] on icon at bounding box center [17, 248] width 9 height 7
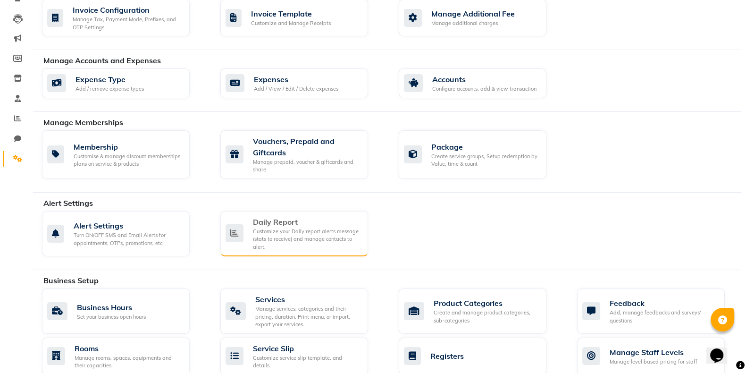
scroll to position [92, 0]
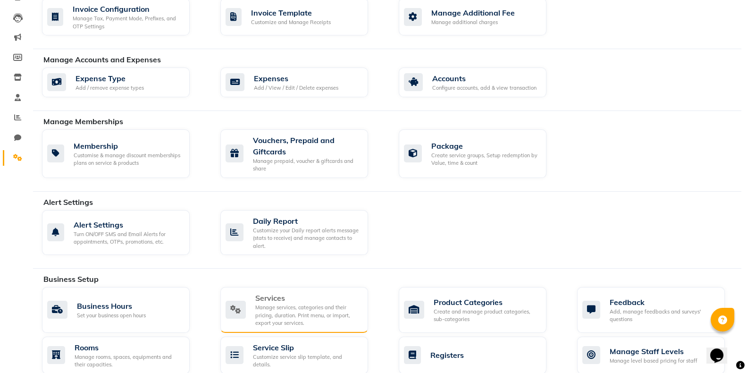
click at [305, 305] on div "Manage services, categories and their pricing, duration. Print menu, or import,…" at bounding box center [307, 316] width 105 height 24
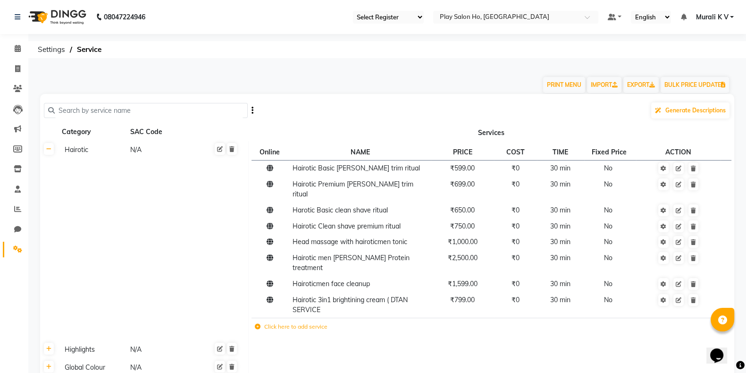
click at [138, 112] on input "text" at bounding box center [149, 110] width 189 height 15
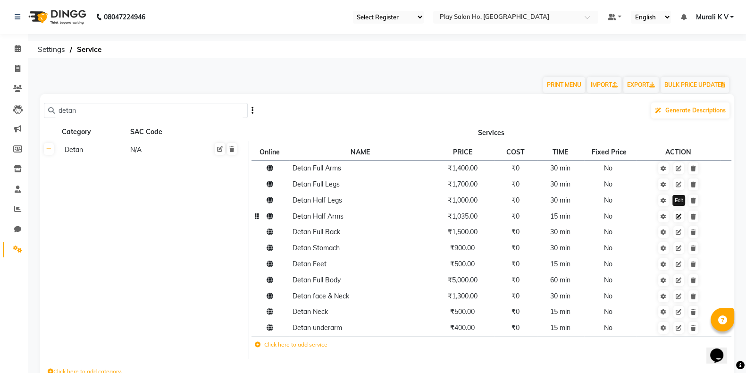
type input "detan"
click at [680, 222] on link at bounding box center [679, 217] width 10 height 12
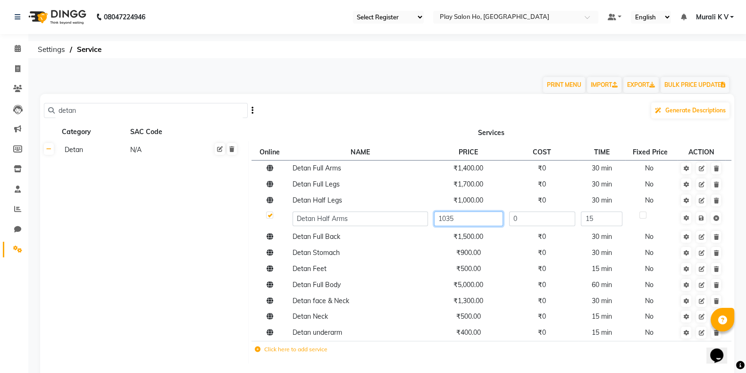
click at [457, 220] on input "1035" at bounding box center [468, 219] width 69 height 15
type input "1"
type input "950"
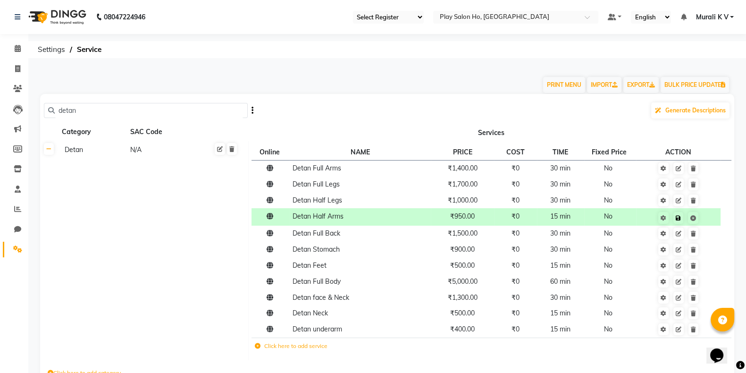
click at [700, 220] on td "Save" at bounding box center [678, 216] width 85 height 17
click at [680, 222] on link at bounding box center [679, 218] width 10 height 12
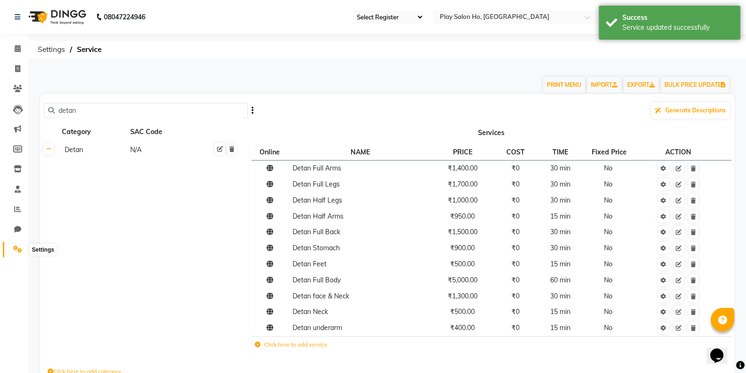
click at [14, 245] on span at bounding box center [17, 249] width 17 height 11
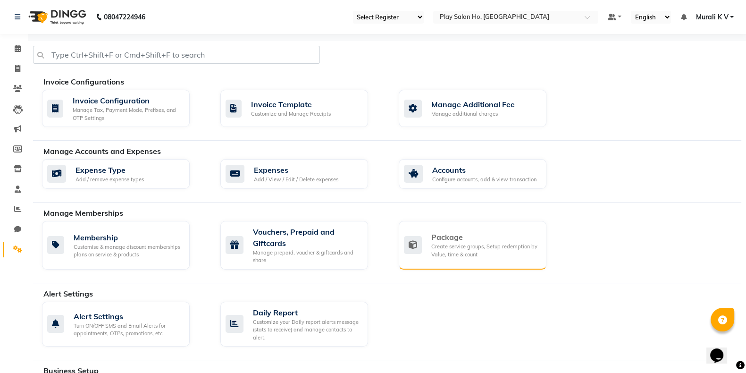
click at [472, 232] on div "Package" at bounding box center [486, 236] width 108 height 11
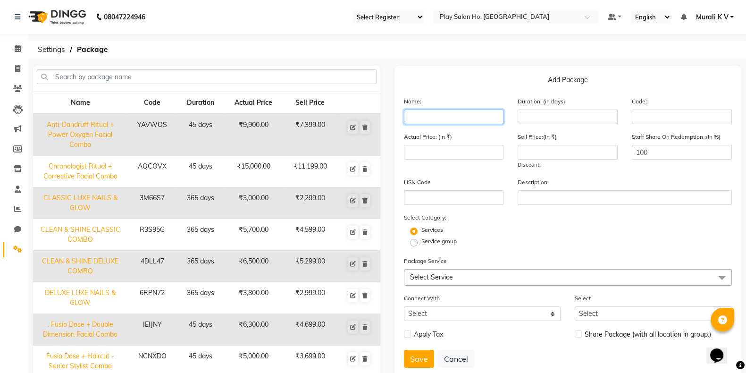
click at [476, 118] on input "text" at bounding box center [454, 117] width 100 height 15
paste input "DETAN HALF ARMS + DELUXE MANICURE + DELUXE PEDICURE"
type input "DETAN HALF ARMS + DELUXE MANICURE + DELUXE PEDICURE"
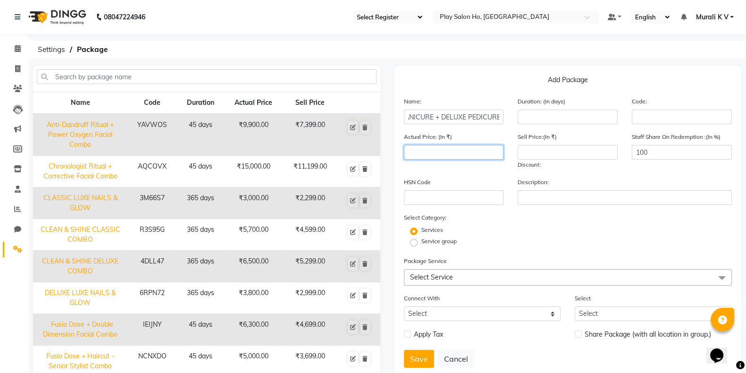
scroll to position [0, 0]
click at [440, 152] on input "number" at bounding box center [454, 152] width 100 height 15
type input "4400"
click at [576, 155] on input "number" at bounding box center [568, 152] width 100 height 15
type input "308"
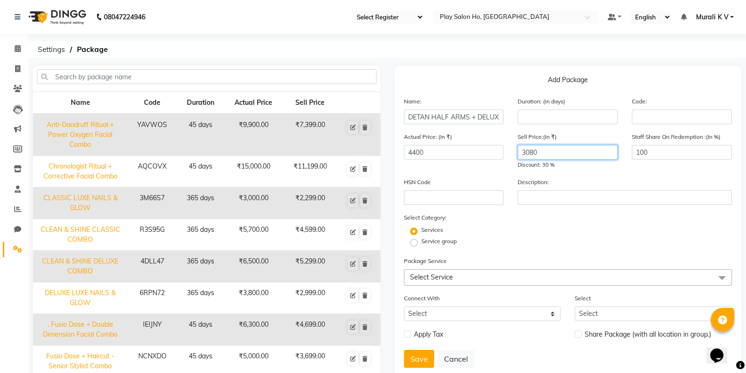
type input "3080"
click at [441, 281] on span "Select Service" at bounding box center [431, 277] width 43 height 8
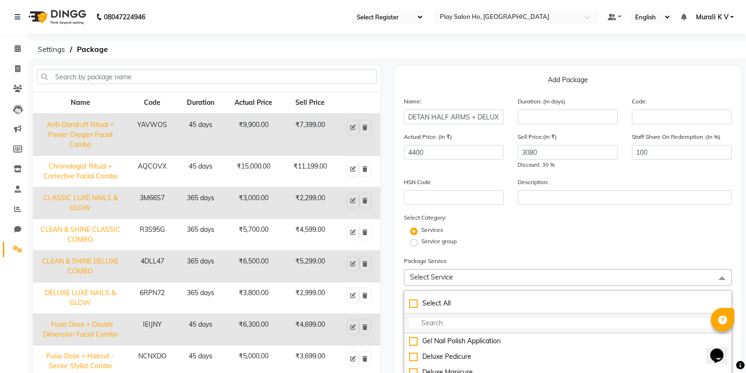
click at [442, 327] on input "multiselect-search" at bounding box center [568, 323] width 318 height 10
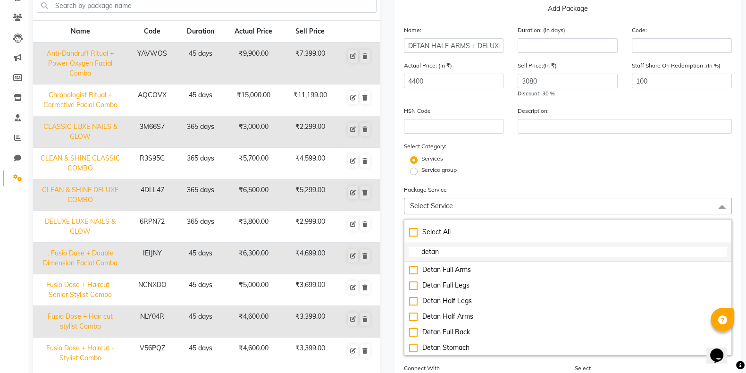
scroll to position [73, 0]
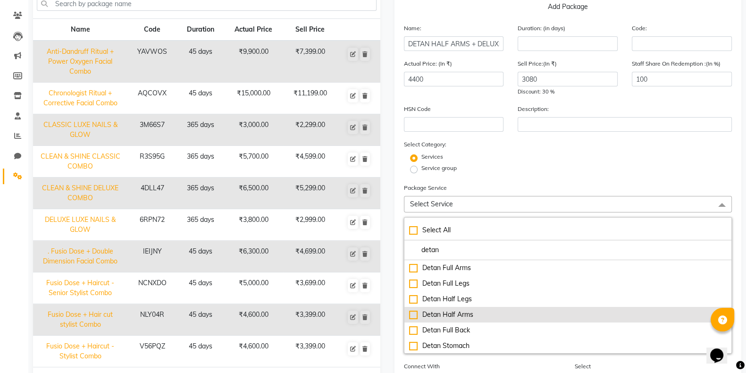
type input "detan"
click at [412, 318] on div "Detan Half Arms" at bounding box center [568, 315] width 318 height 10
checkbox input "true"
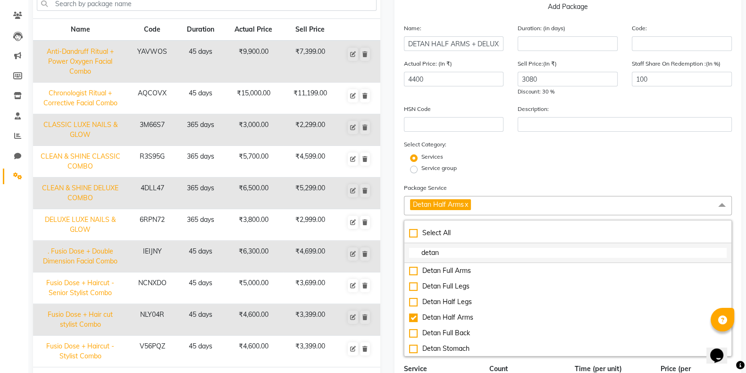
drag, startPoint x: 456, startPoint y: 258, endPoint x: 405, endPoint y: 257, distance: 51.0
click at [405, 257] on li "detan" at bounding box center [569, 253] width 328 height 20
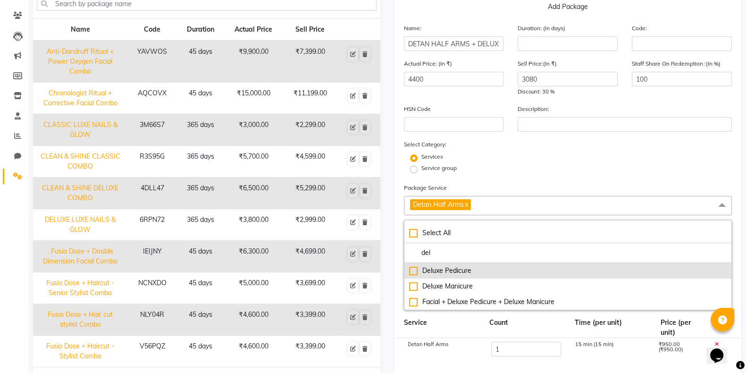
type input "del"
click at [412, 273] on div "Deluxe Pedicure" at bounding box center [568, 271] width 318 height 10
checkbox input "true"
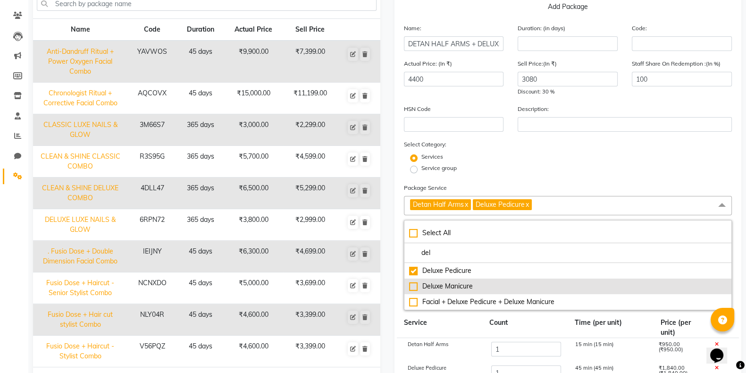
click at [412, 287] on div "Deluxe Manicure" at bounding box center [568, 286] width 318 height 10
checkbox input "true"
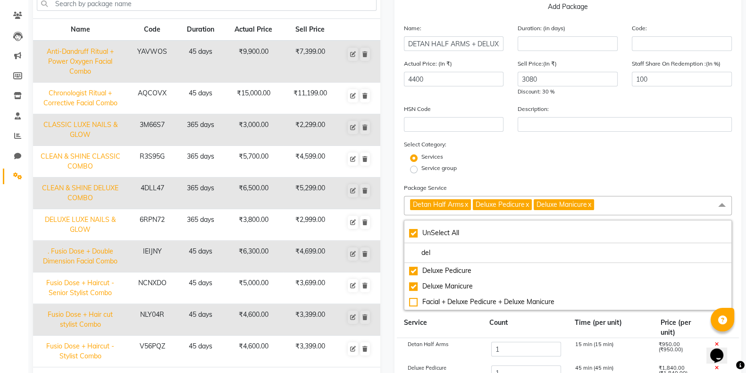
click at [395, 289] on div "Add Package Name: DETAN HALF ARMS + DELUXE MANICURE + DELUXE PEDICURE Duration:…" at bounding box center [568, 275] width 347 height 567
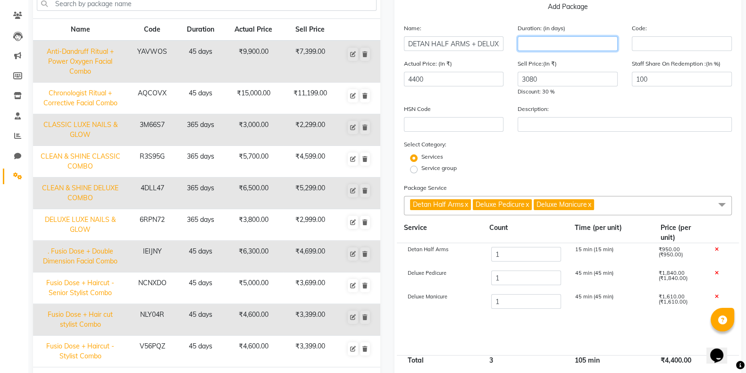
click at [543, 45] on input "number" at bounding box center [568, 43] width 100 height 15
type input "30"
click at [601, 143] on div "Select Category: Services Service group" at bounding box center [568, 157] width 329 height 36
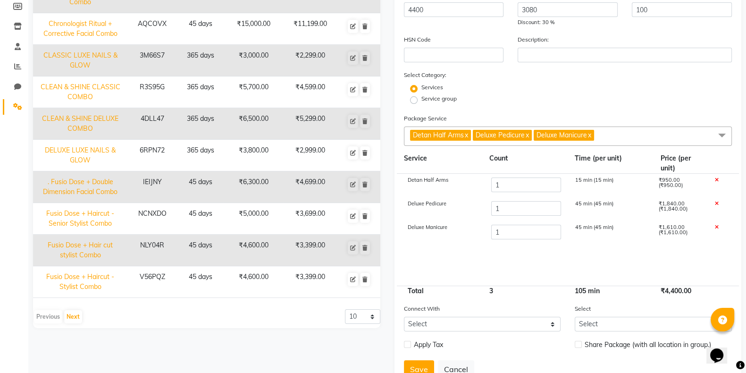
scroll to position [182, 0]
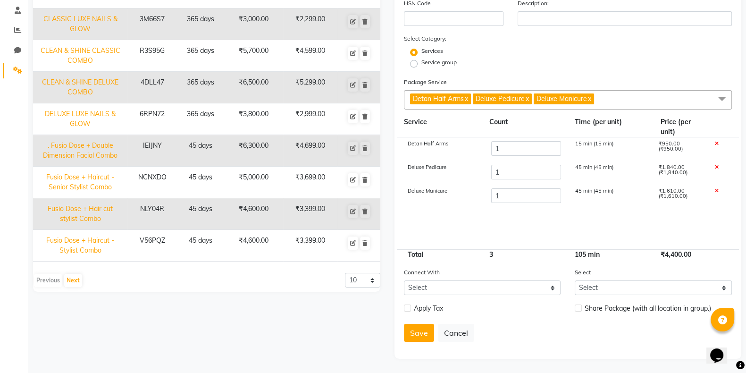
click at [408, 308] on label at bounding box center [407, 308] width 7 height 7
click at [408, 308] on input "checkbox" at bounding box center [407, 308] width 6 height 6
checkbox input "true"
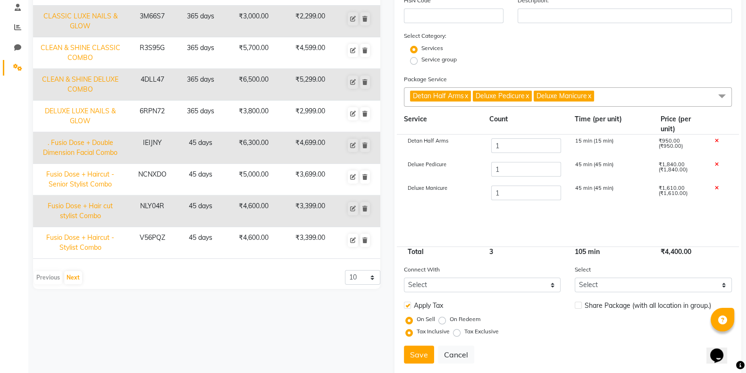
click at [465, 334] on label "Tax Exclusive" at bounding box center [482, 331] width 34 height 8
click at [456, 334] on input "Tax Exclusive" at bounding box center [459, 331] width 7 height 7
radio input "true"
click at [575, 305] on label at bounding box center [578, 305] width 7 height 7
click at [575, 305] on input "checkbox" at bounding box center [578, 306] width 6 height 6
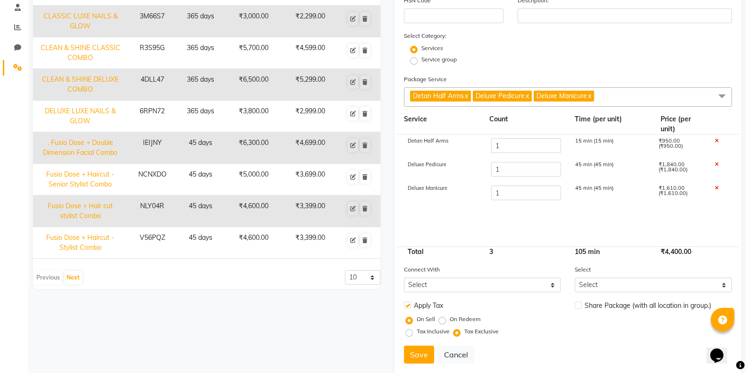
checkbox input "true"
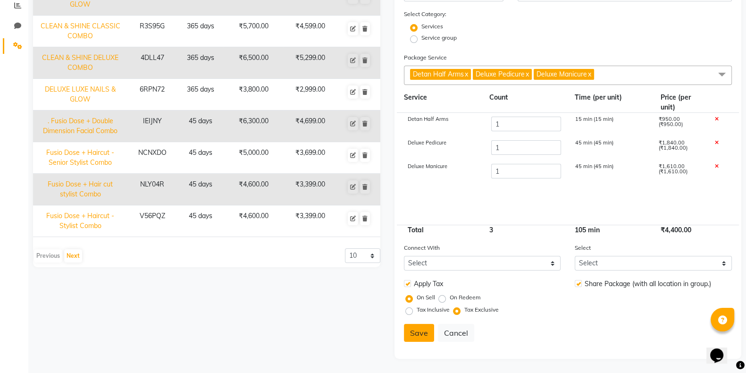
click at [417, 334] on button "Save" at bounding box center [419, 333] width 30 height 18
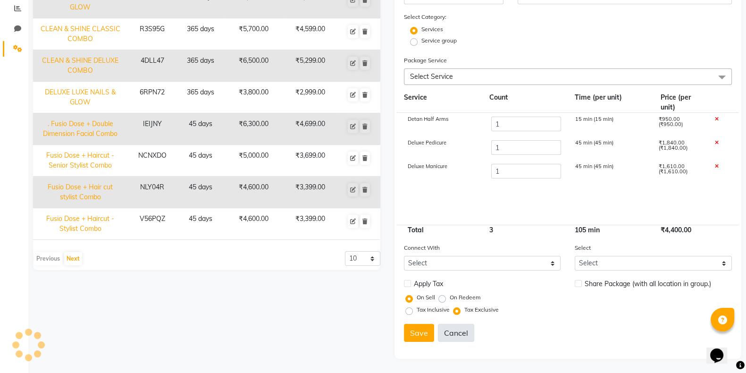
select select
checkbox input "false"
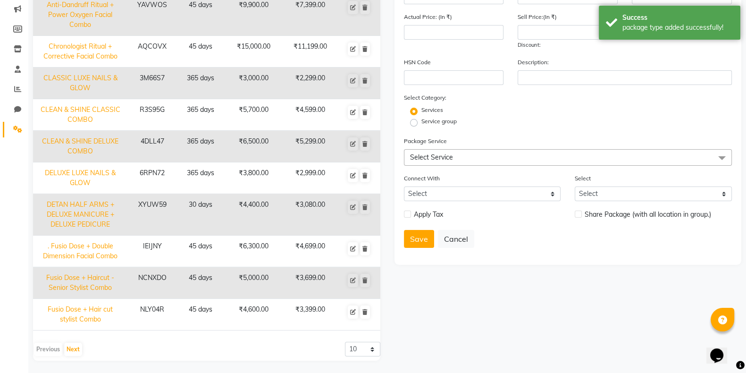
scroll to position [0, 0]
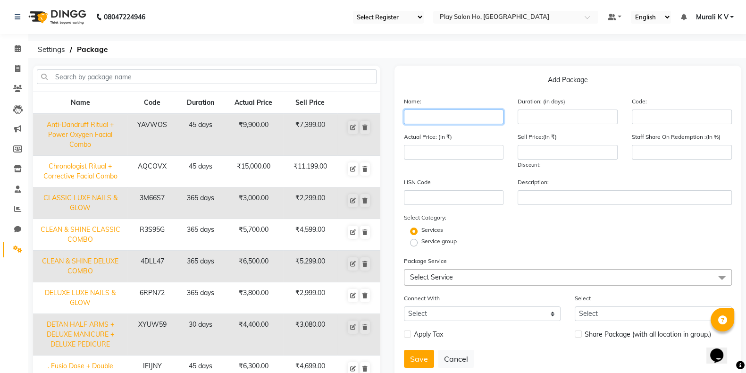
click at [453, 117] on input "text" at bounding box center [454, 117] width 100 height 15
paste input "DELUXE MANICURE + DELUXE PEDICURE + GEL POLISH"
type input "DELUXE MANICURE + DELUXE PEDICURE + GEL POLISH"
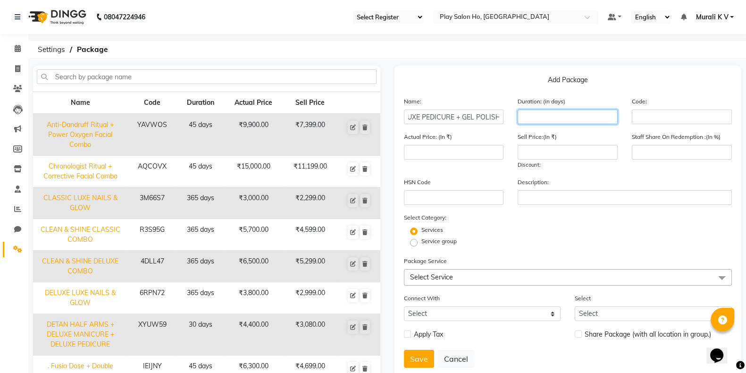
scroll to position [0, 0]
click at [555, 119] on input "number" at bounding box center [568, 117] width 100 height 15
type input "30"
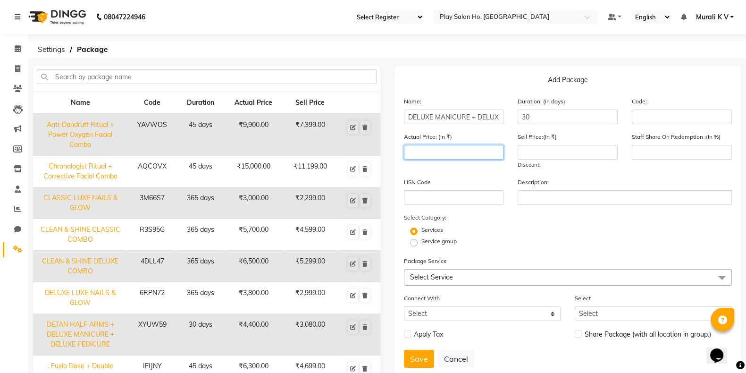
click at [479, 157] on input "number" at bounding box center [454, 152] width 100 height 15
type input "5310"
click at [534, 154] on input "number" at bounding box center [568, 152] width 100 height 15
type input "3500"
click at [656, 151] on input "number" at bounding box center [682, 152] width 100 height 15
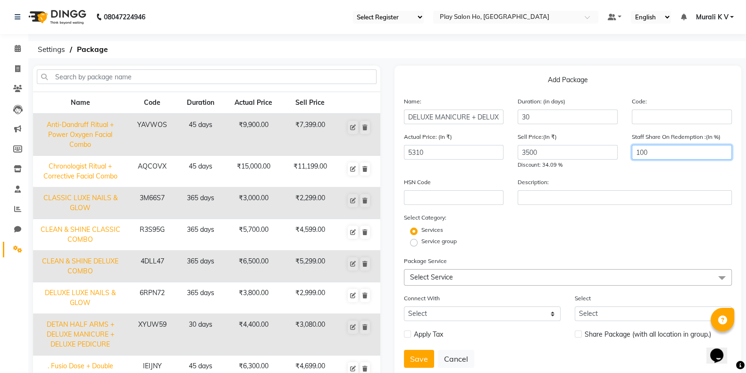
type input "100"
click at [457, 280] on span "Select Service" at bounding box center [568, 277] width 329 height 17
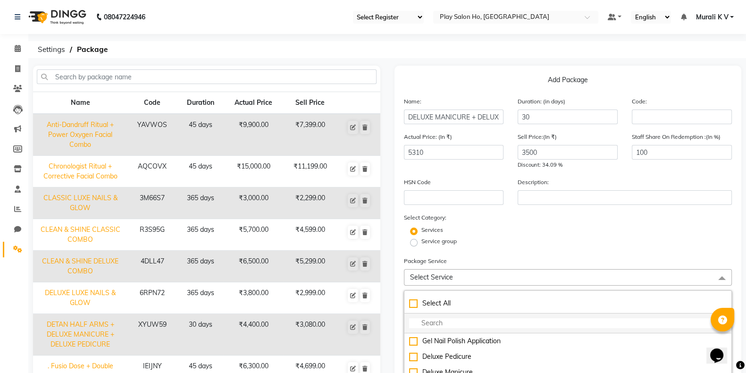
click at [457, 321] on input "multiselect-search" at bounding box center [568, 323] width 318 height 10
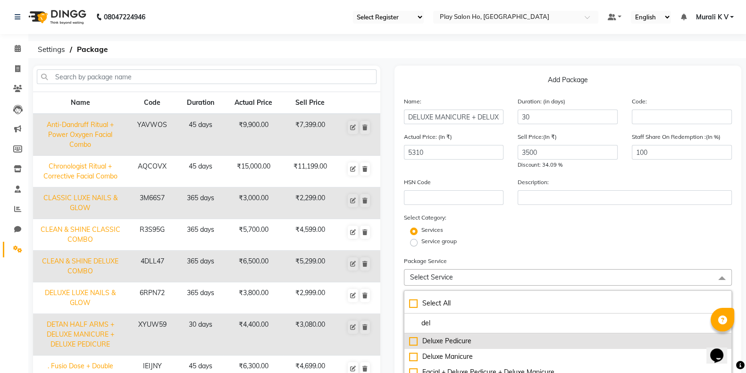
type input "del"
click at [416, 342] on div "Deluxe Pedicure" at bounding box center [568, 341] width 318 height 10
checkbox input "true"
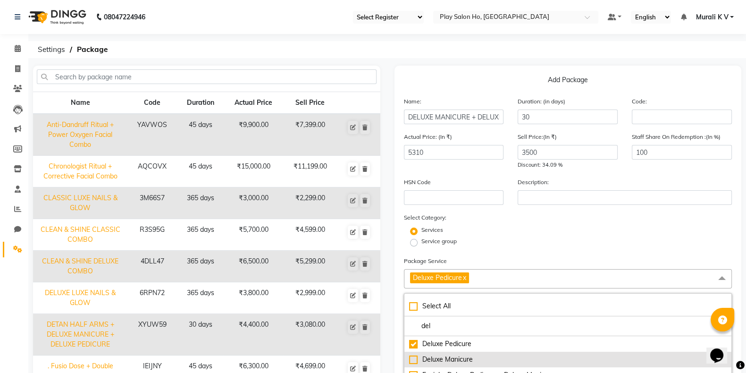
click at [415, 359] on div "Deluxe Manicure" at bounding box center [568, 360] width 318 height 10
checkbox input "true"
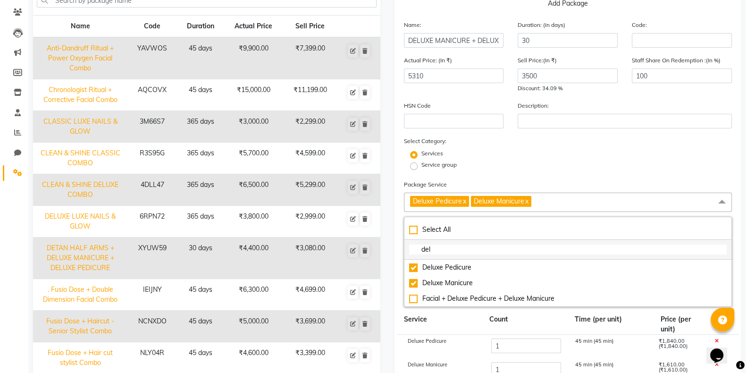
scroll to position [81, 0]
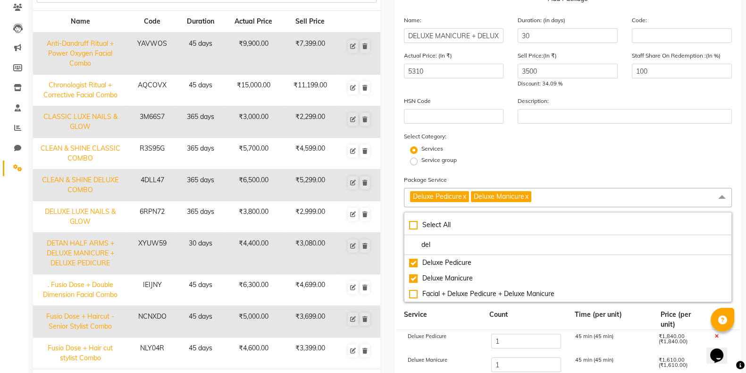
drag, startPoint x: 437, startPoint y: 247, endPoint x: 397, endPoint y: 251, distance: 40.4
click at [397, 251] on div "Add Package Name: DELUXE MANICURE + DELUXE PEDICURE + GEL POLISH Duration: (in …" at bounding box center [568, 267] width 347 height 567
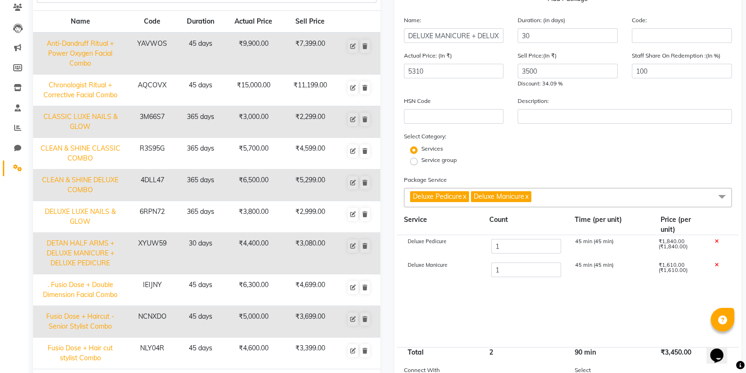
click at [549, 195] on span "Deluxe Pedicure x Deluxe Manicure x" at bounding box center [568, 197] width 329 height 19
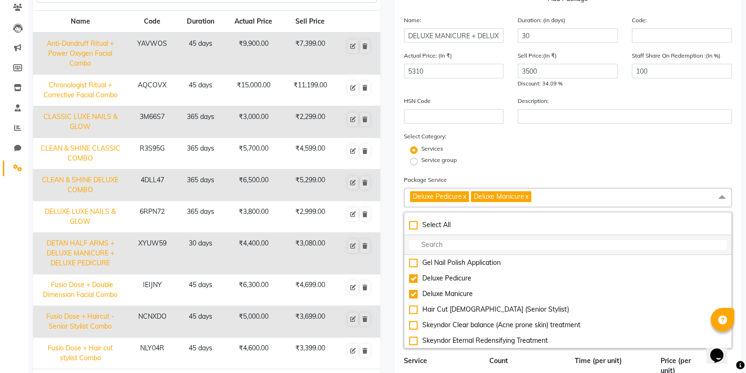
click at [453, 243] on input "multiselect-search" at bounding box center [568, 245] width 318 height 10
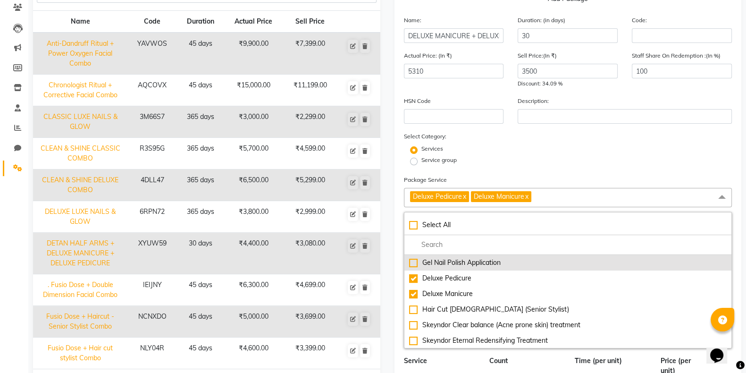
click at [411, 266] on div "Gel Nail Polish Application" at bounding box center [568, 263] width 318 height 10
checkbox input "true"
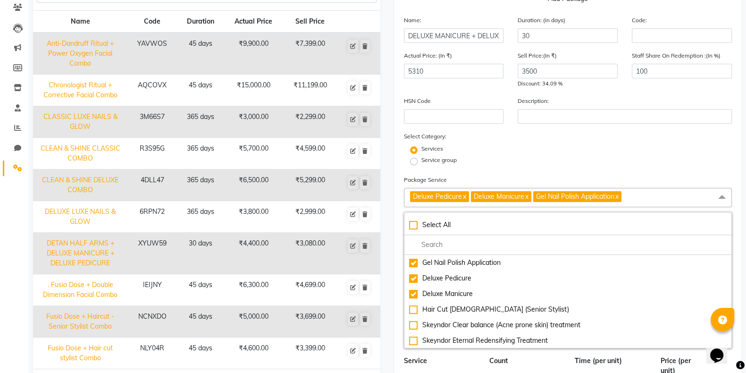
click at [625, 158] on div "Service group" at bounding box center [568, 161] width 343 height 11
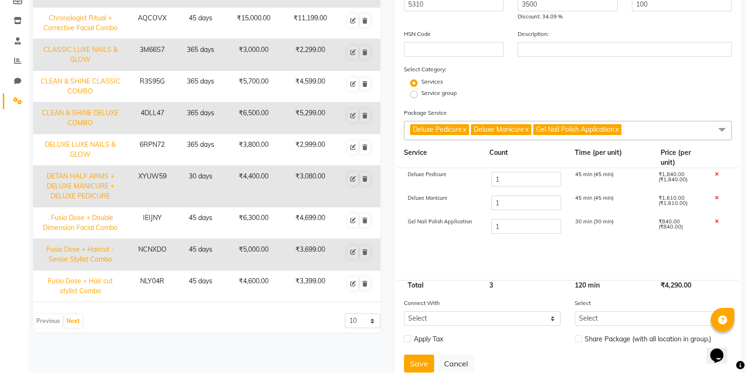
scroll to position [110, 0]
